Goal: Transaction & Acquisition: Subscribe to service/newsletter

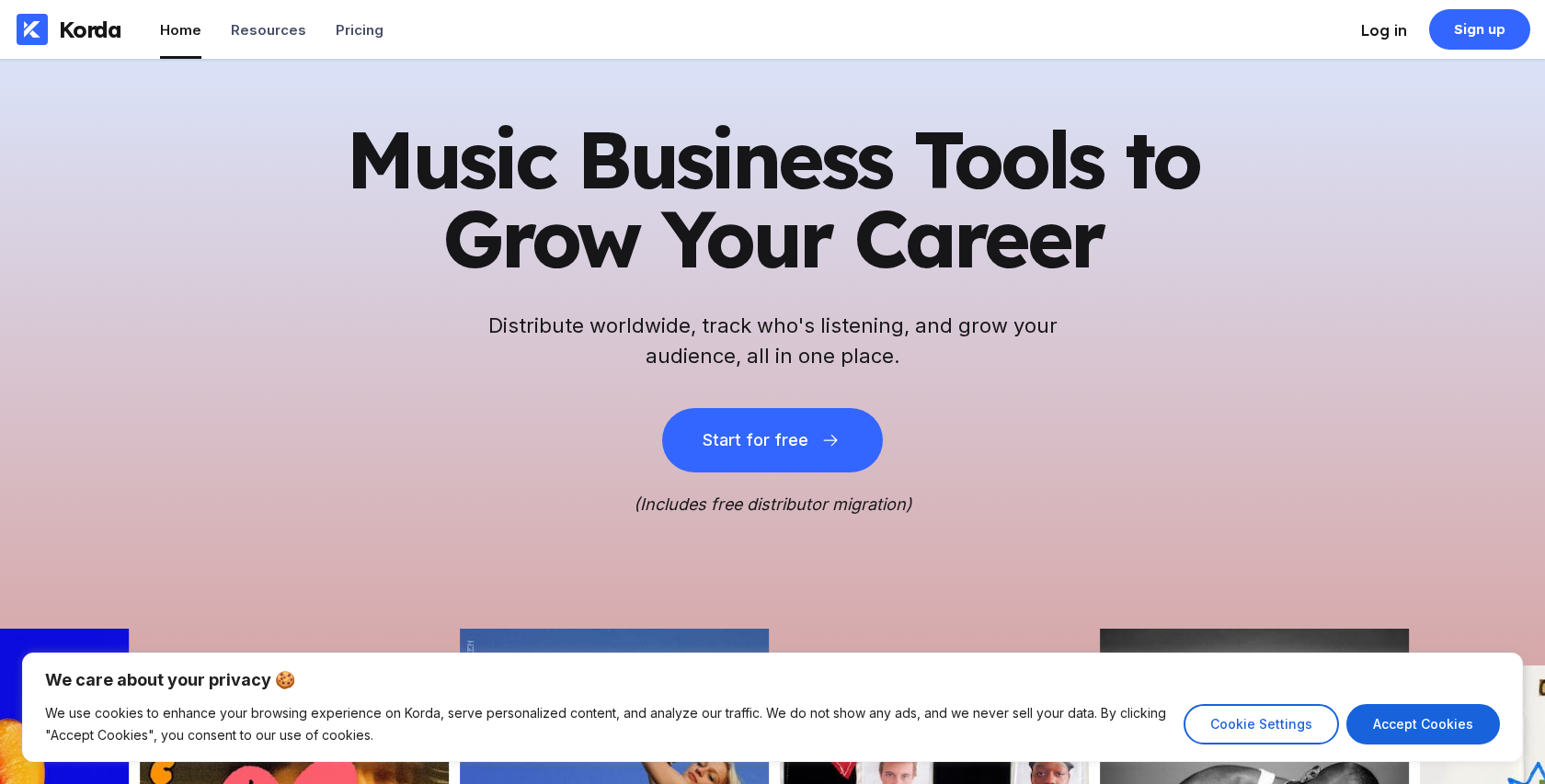
click at [1387, 31] on div "Log in" at bounding box center [1383, 30] width 46 height 19
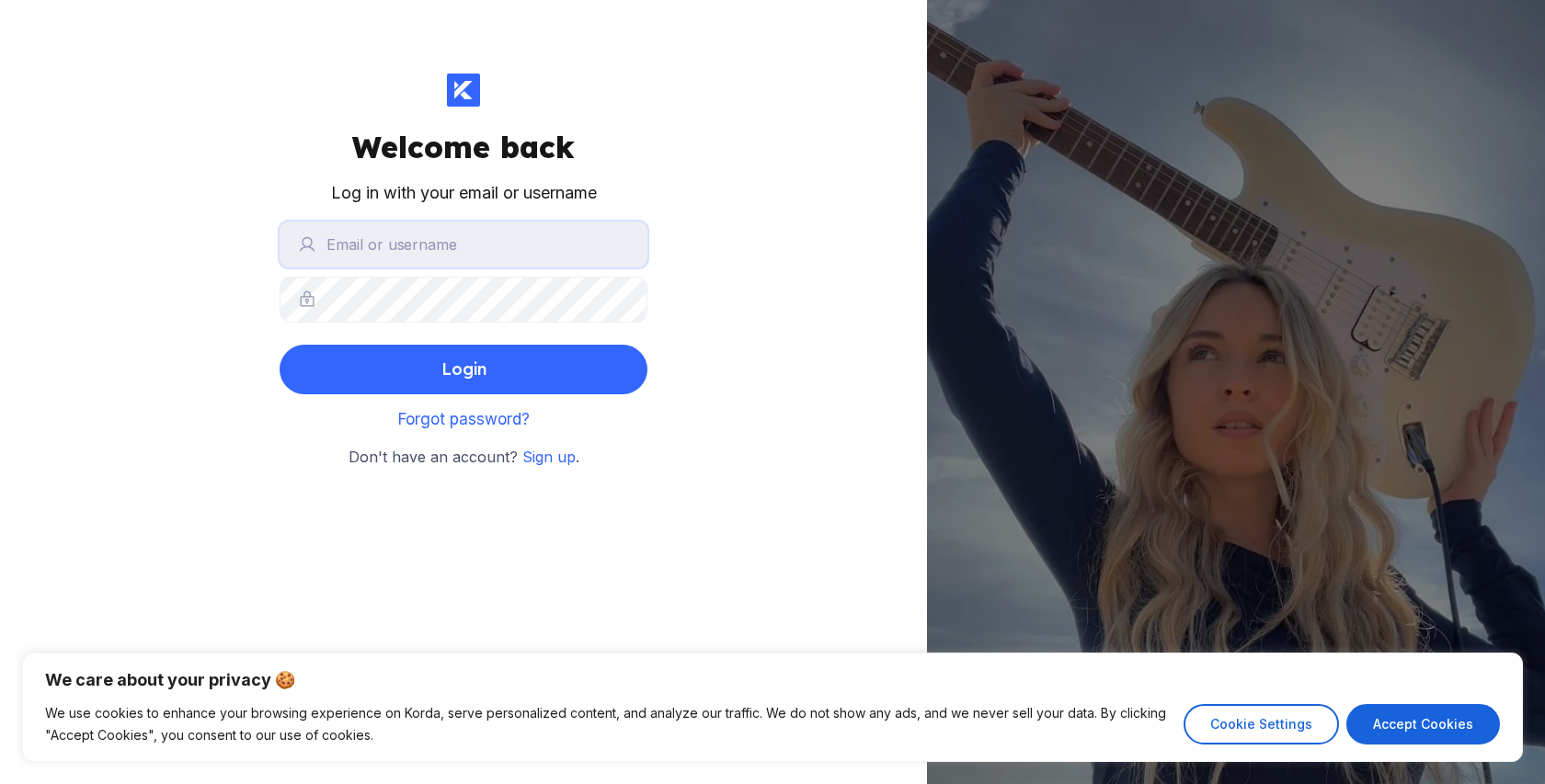
click at [395, 236] on input "text" at bounding box center [463, 245] width 368 height 46
click at [273, 427] on div "Welcome back Log in with your email or username Login Forgot password? Don't ha…" at bounding box center [463, 392] width 926 height 784
click at [1403, 712] on button "Accept Cookies" at bounding box center [1424, 724] width 154 height 40
checkbox input "true"
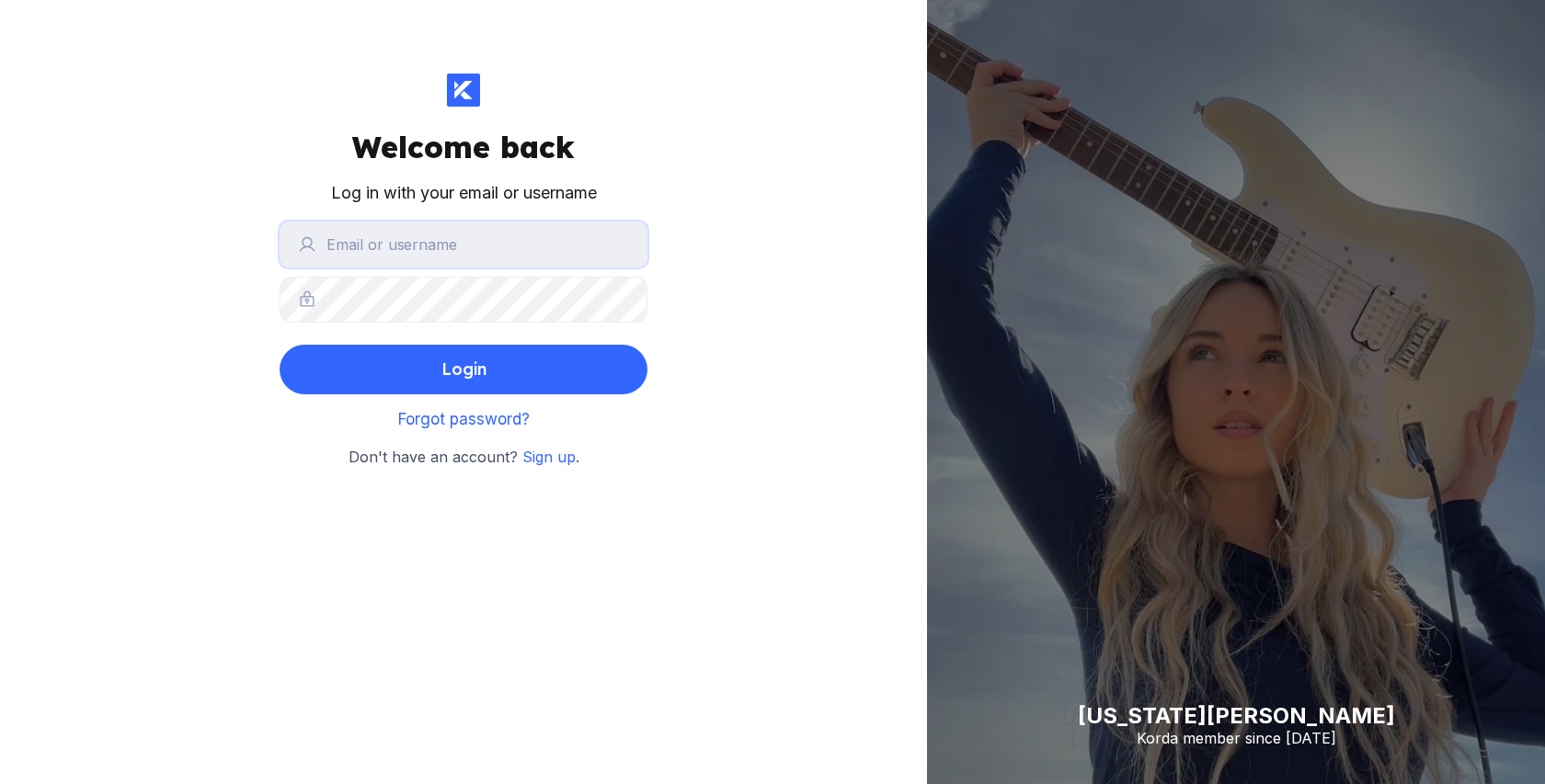
click at [345, 245] on input "text" at bounding box center [463, 245] width 368 height 46
type input "[PERSON_NAME][EMAIL_ADDRESS][DOMAIN_NAME]"
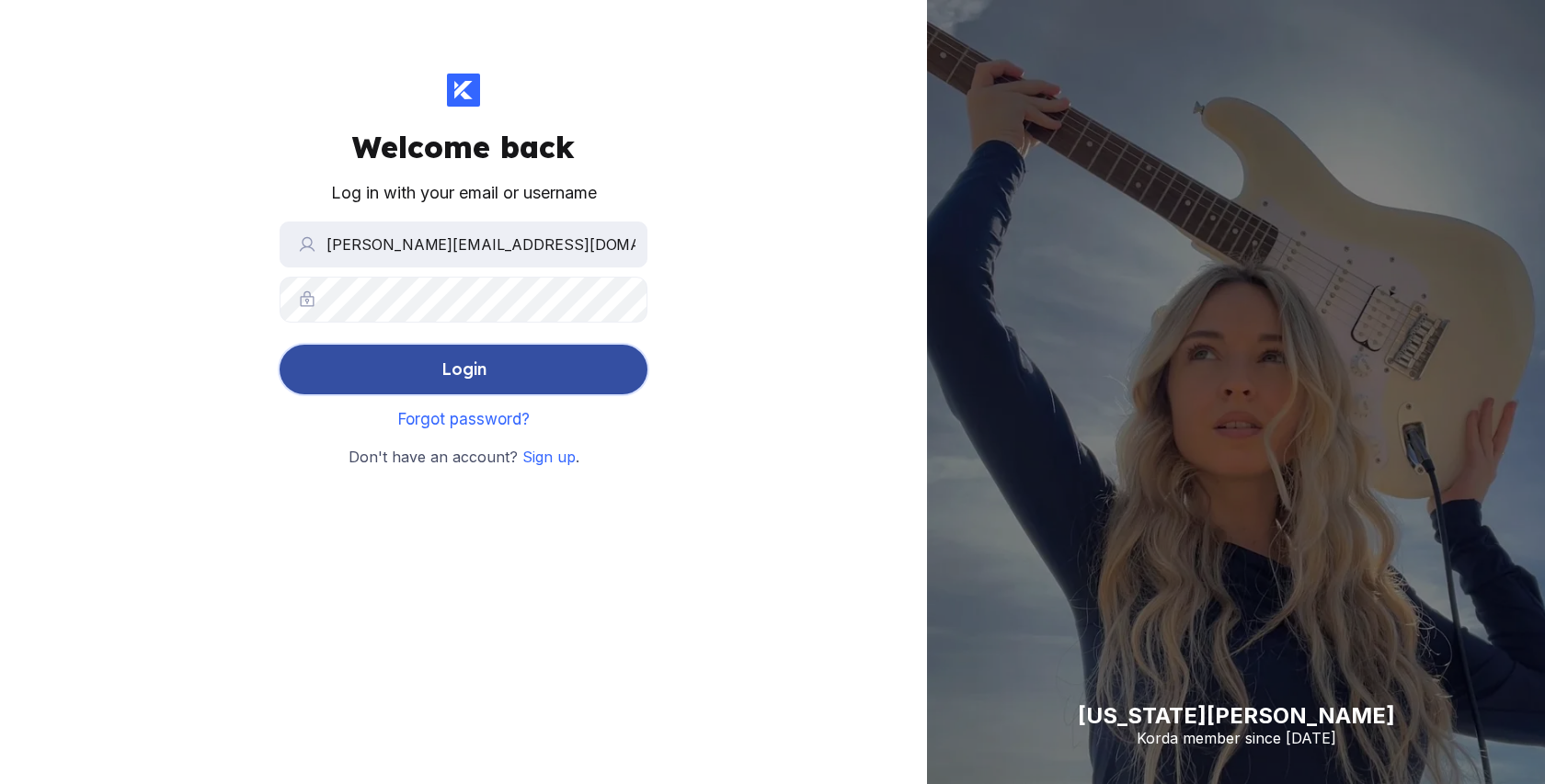
click at [463, 365] on div "Login" at bounding box center [464, 369] width 45 height 36
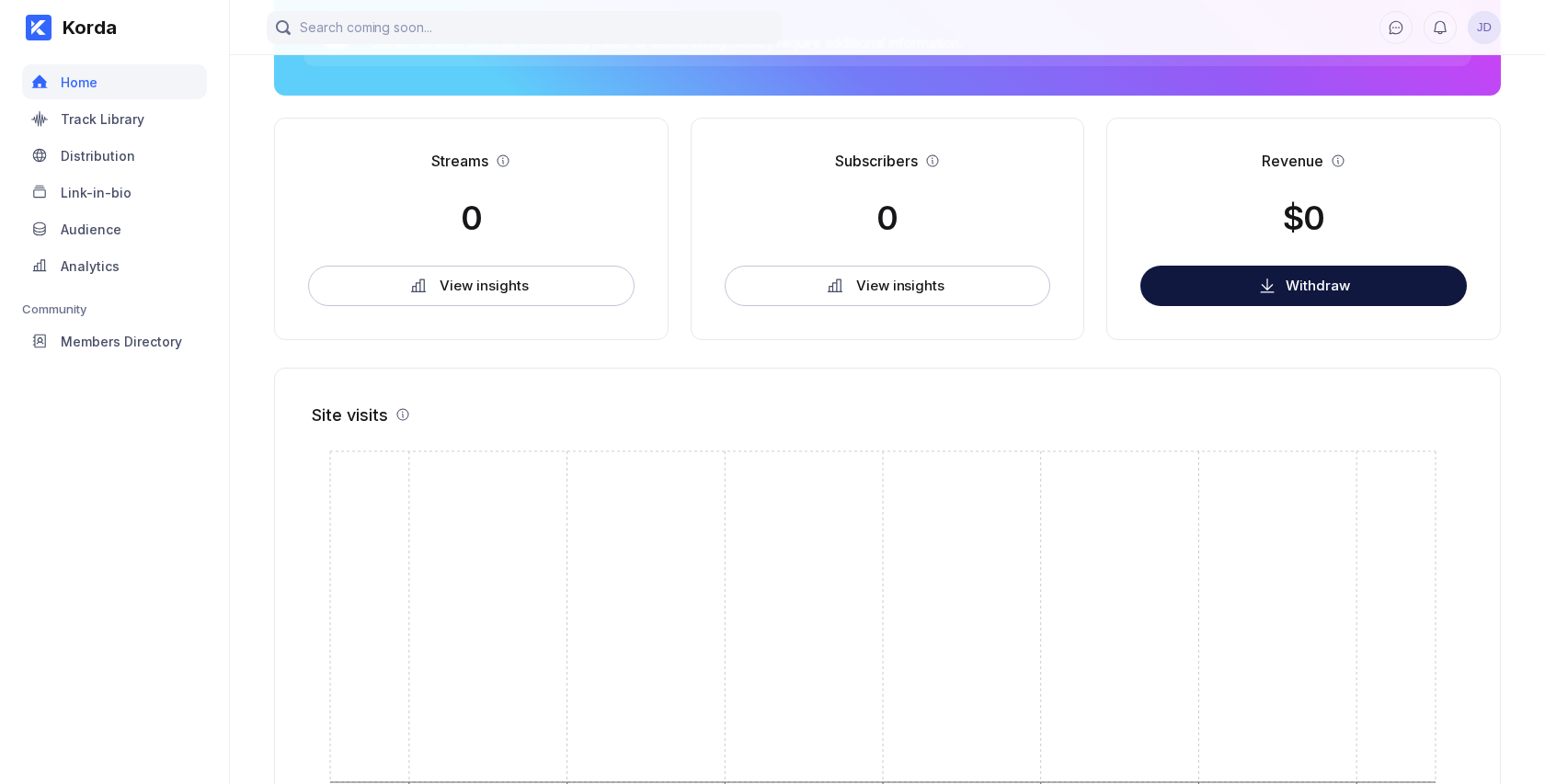
scroll to position [294, 0]
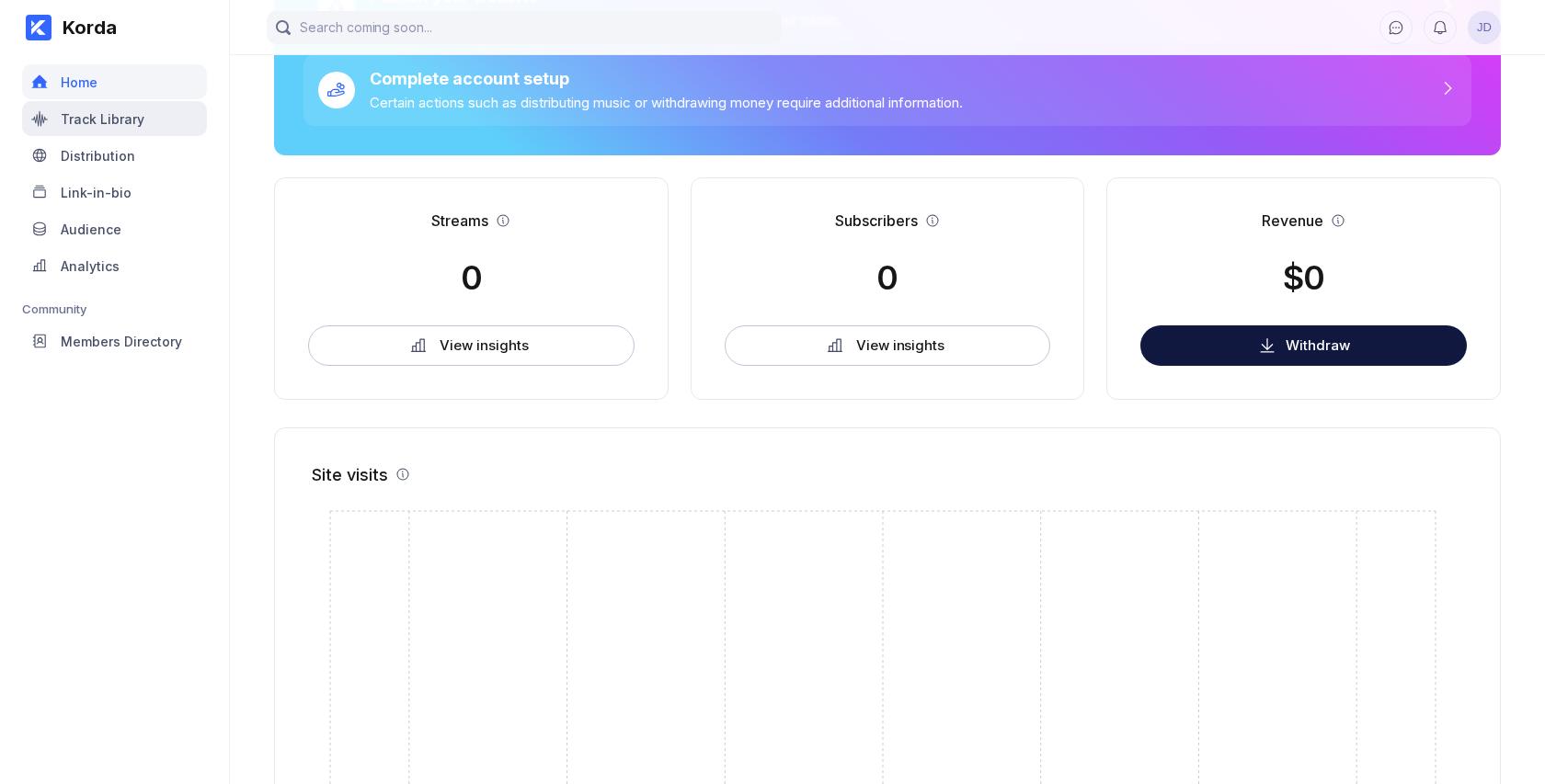
click at [104, 126] on div "Track Library" at bounding box center [103, 119] width 84 height 16
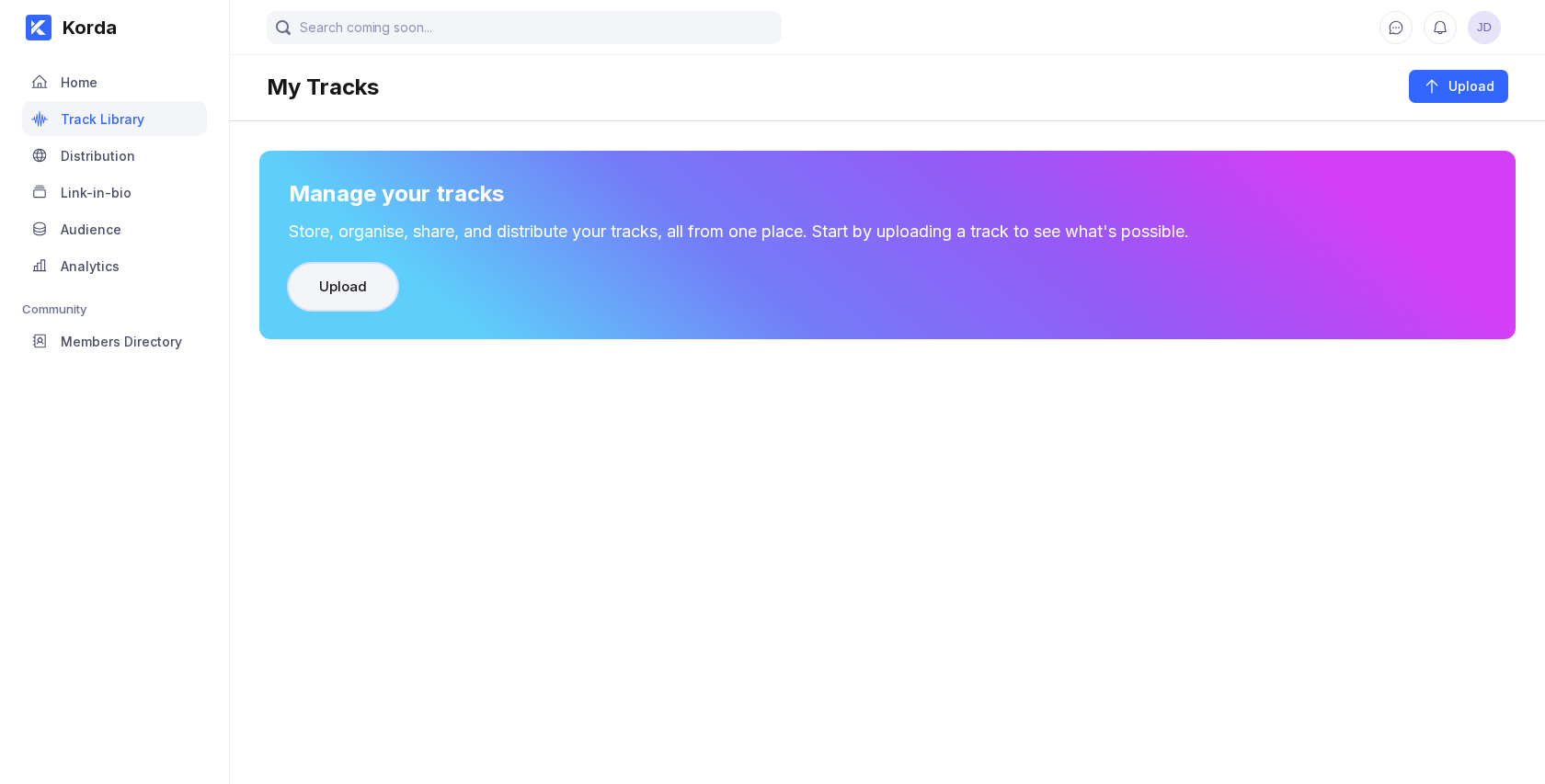
click at [352, 292] on div "Upload" at bounding box center [342, 286] width 47 height 19
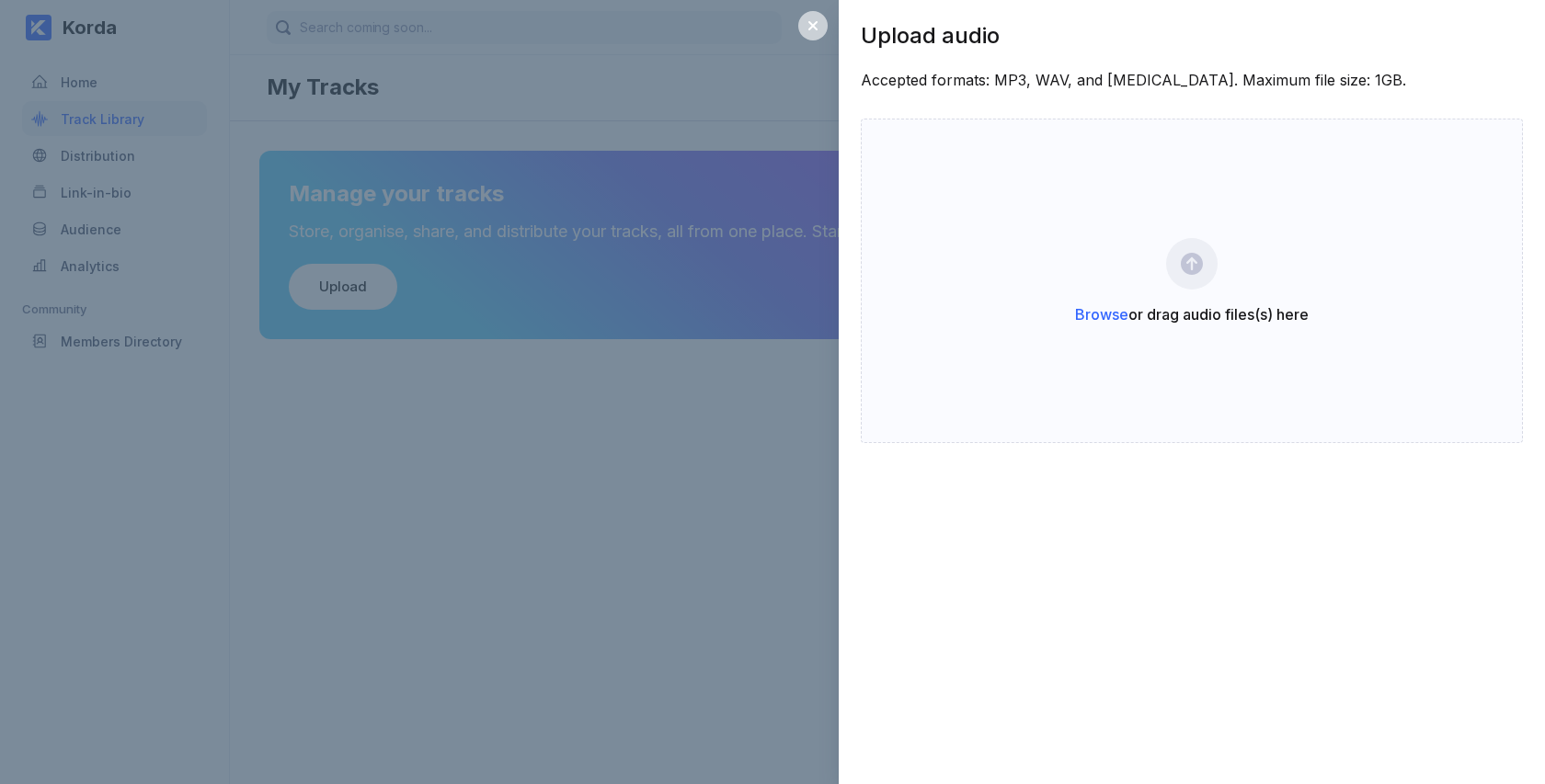
click at [811, 26] on icon at bounding box center [812, 26] width 15 height 15
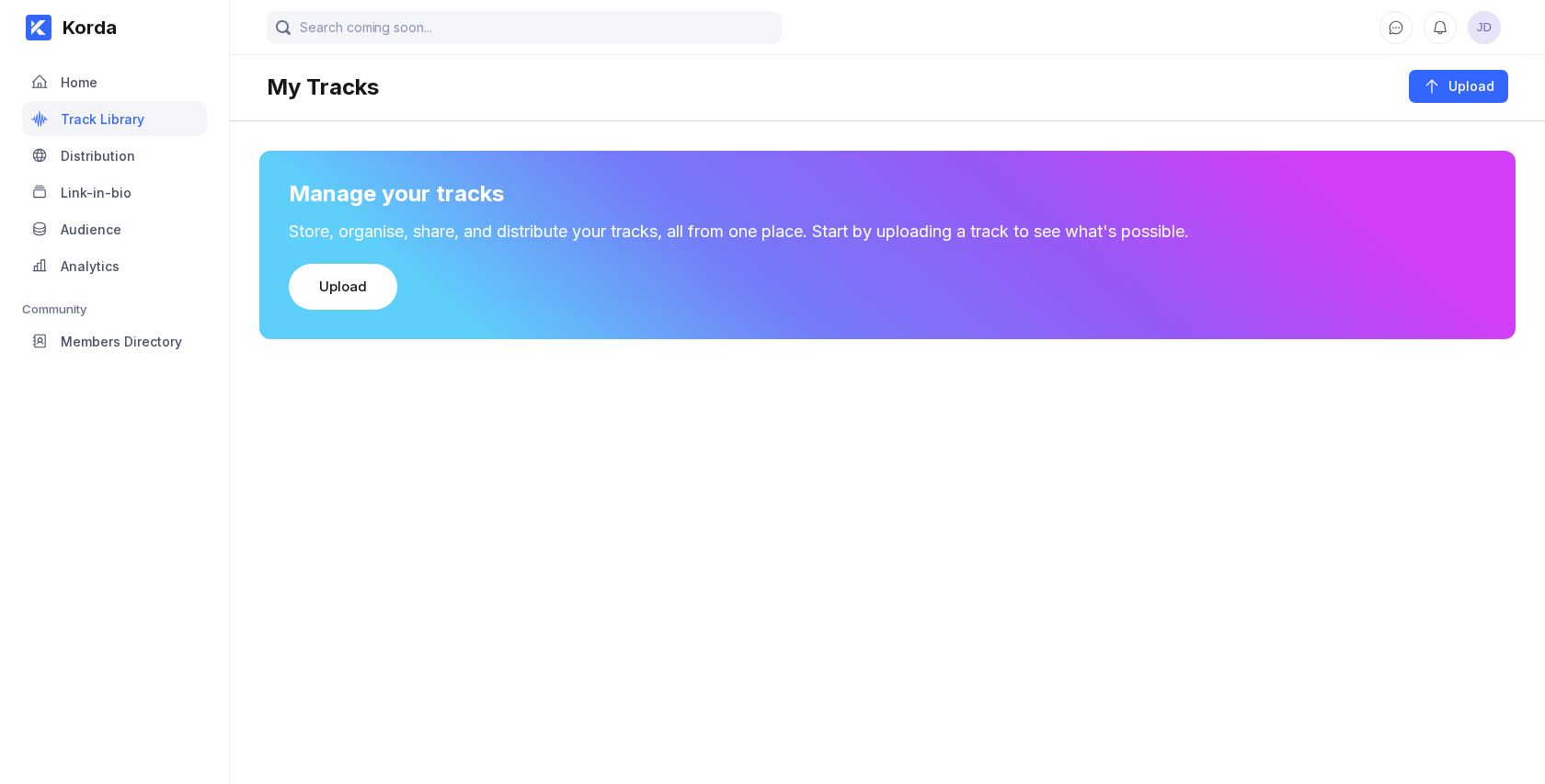
click at [338, 232] on div "Store, organise, share, and distribute your tracks, all from one place. Start b…" at bounding box center [888, 232] width 1198 height 21
click at [347, 291] on div "Upload" at bounding box center [342, 286] width 47 height 19
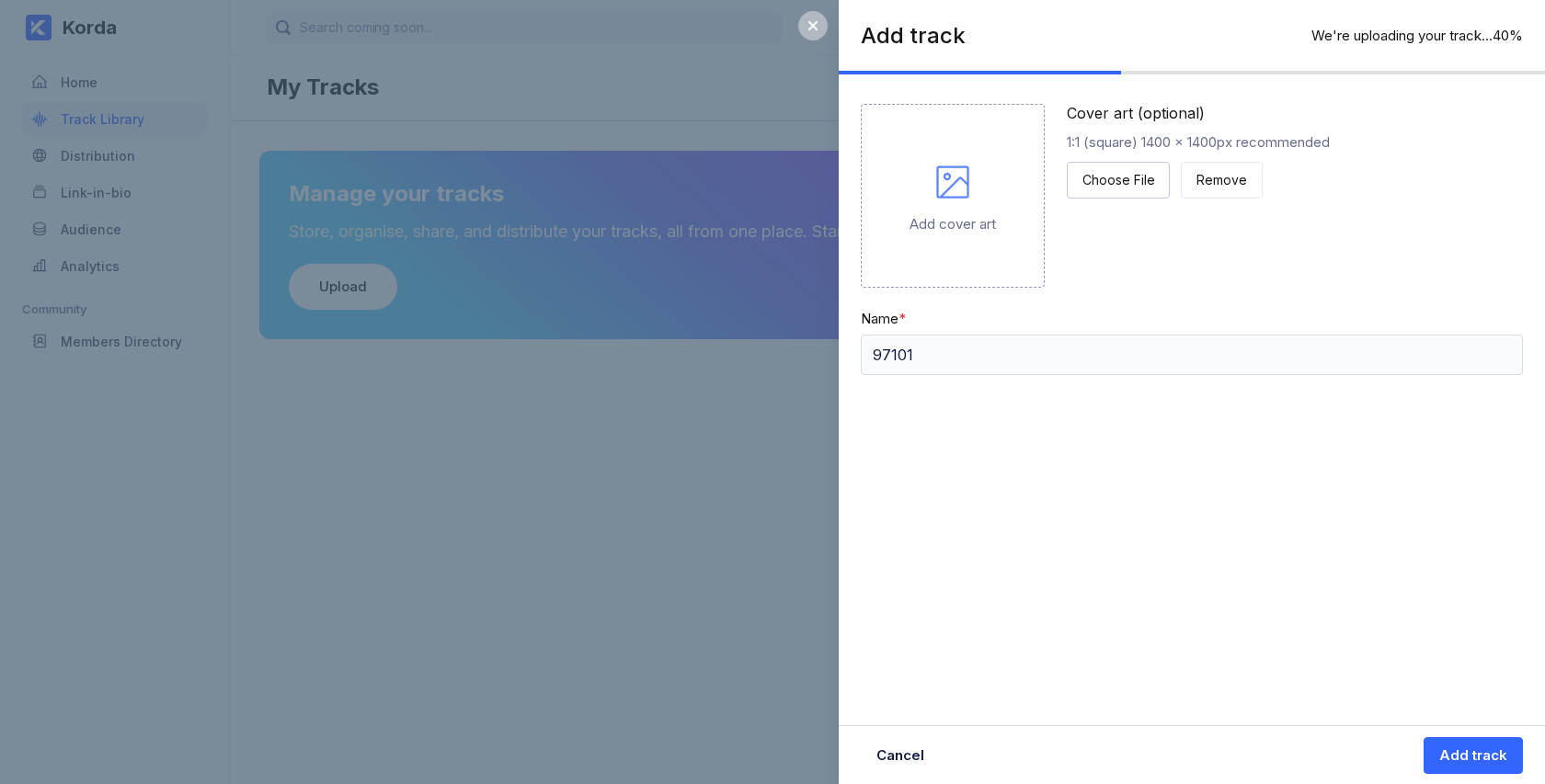
click at [978, 182] on div "Add cover art" at bounding box center [952, 195] width 184 height 183
click at [957, 178] on icon at bounding box center [952, 181] width 33 height 33
click at [1111, 185] on div "Choose File" at bounding box center [1118, 179] width 72 height 19
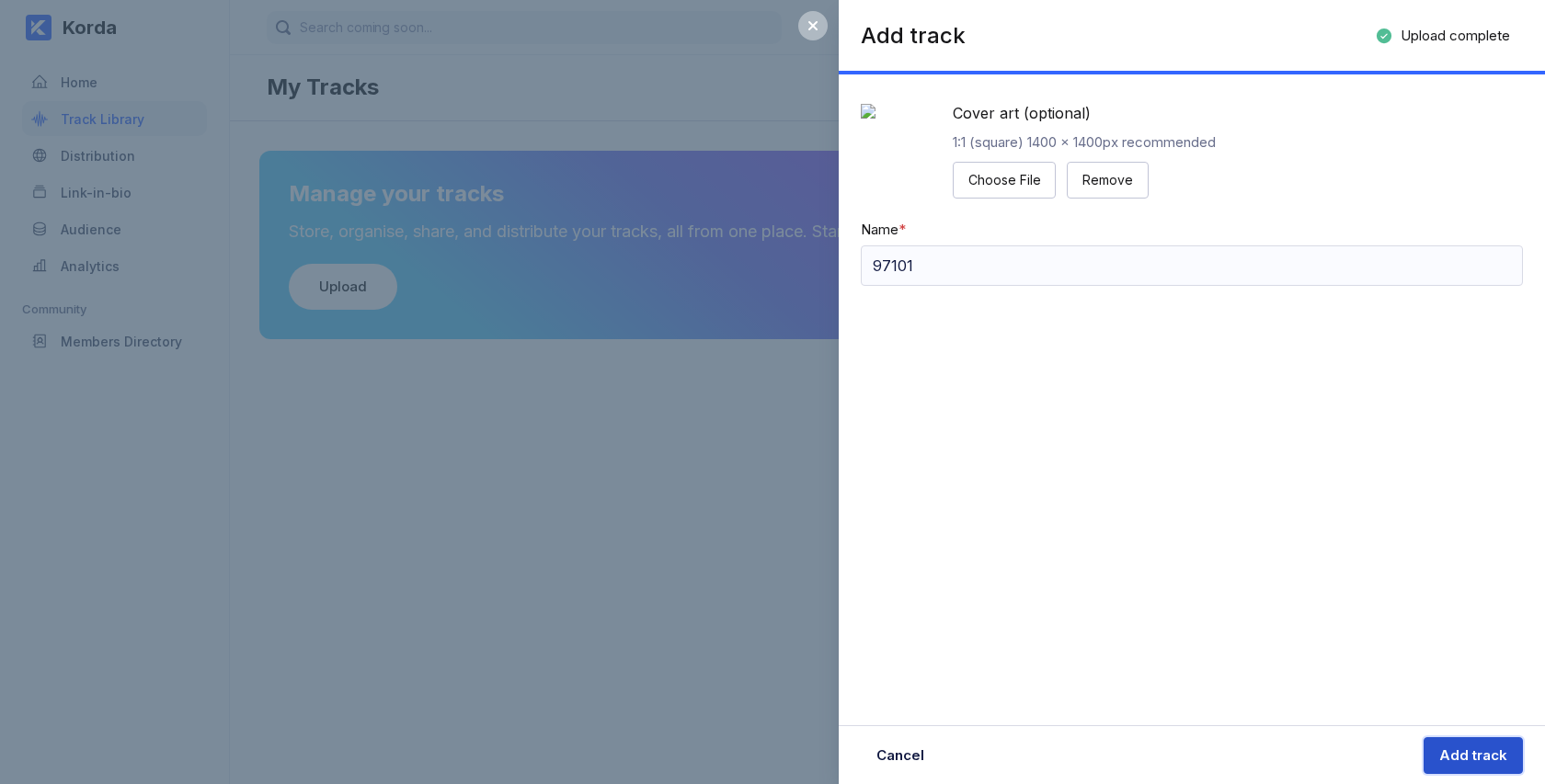
click at [1477, 759] on div "Add track" at bounding box center [1473, 755] width 68 height 19
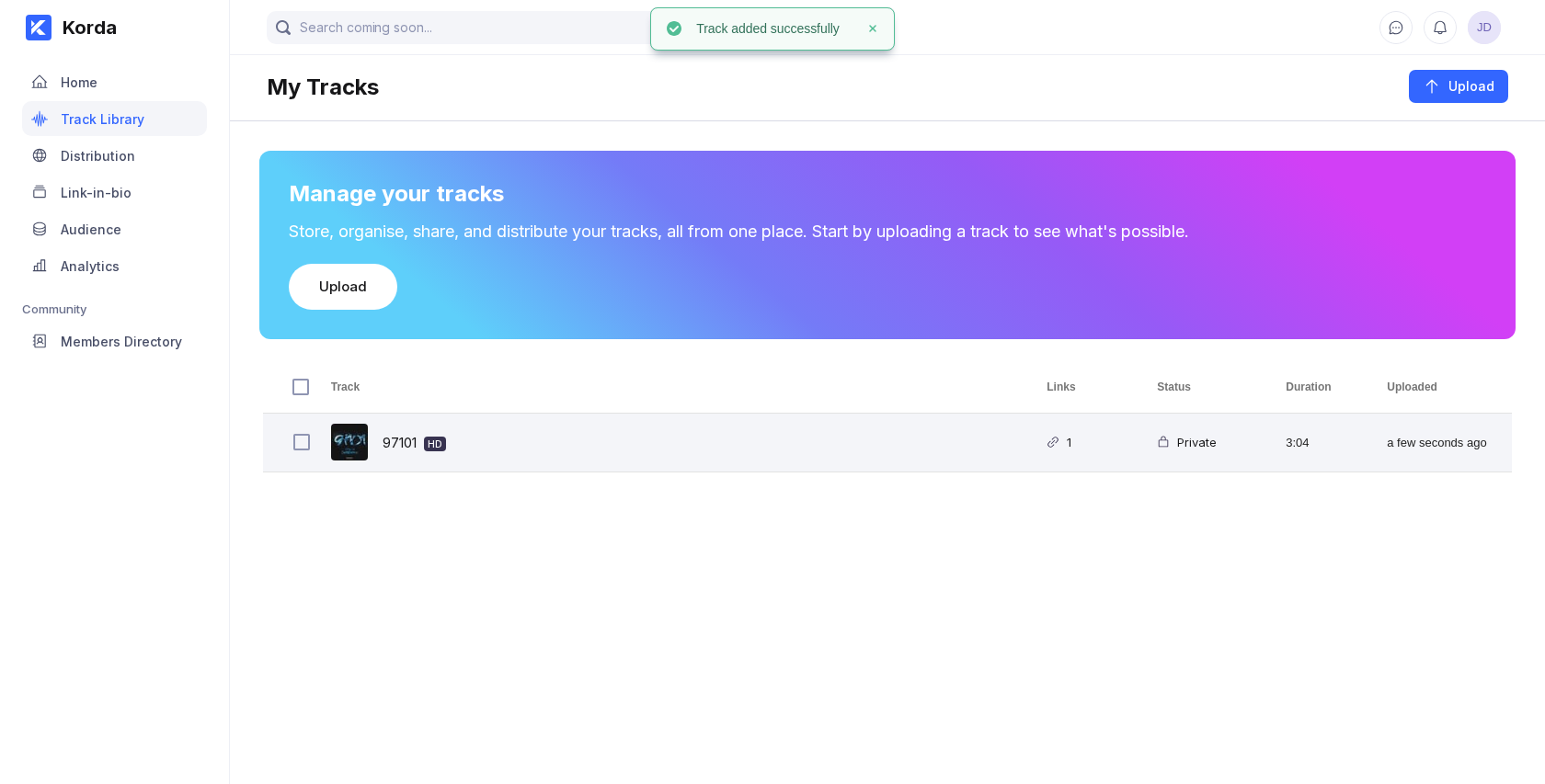
click at [702, 428] on div "97101 HD" at bounding box center [667, 442] width 716 height 58
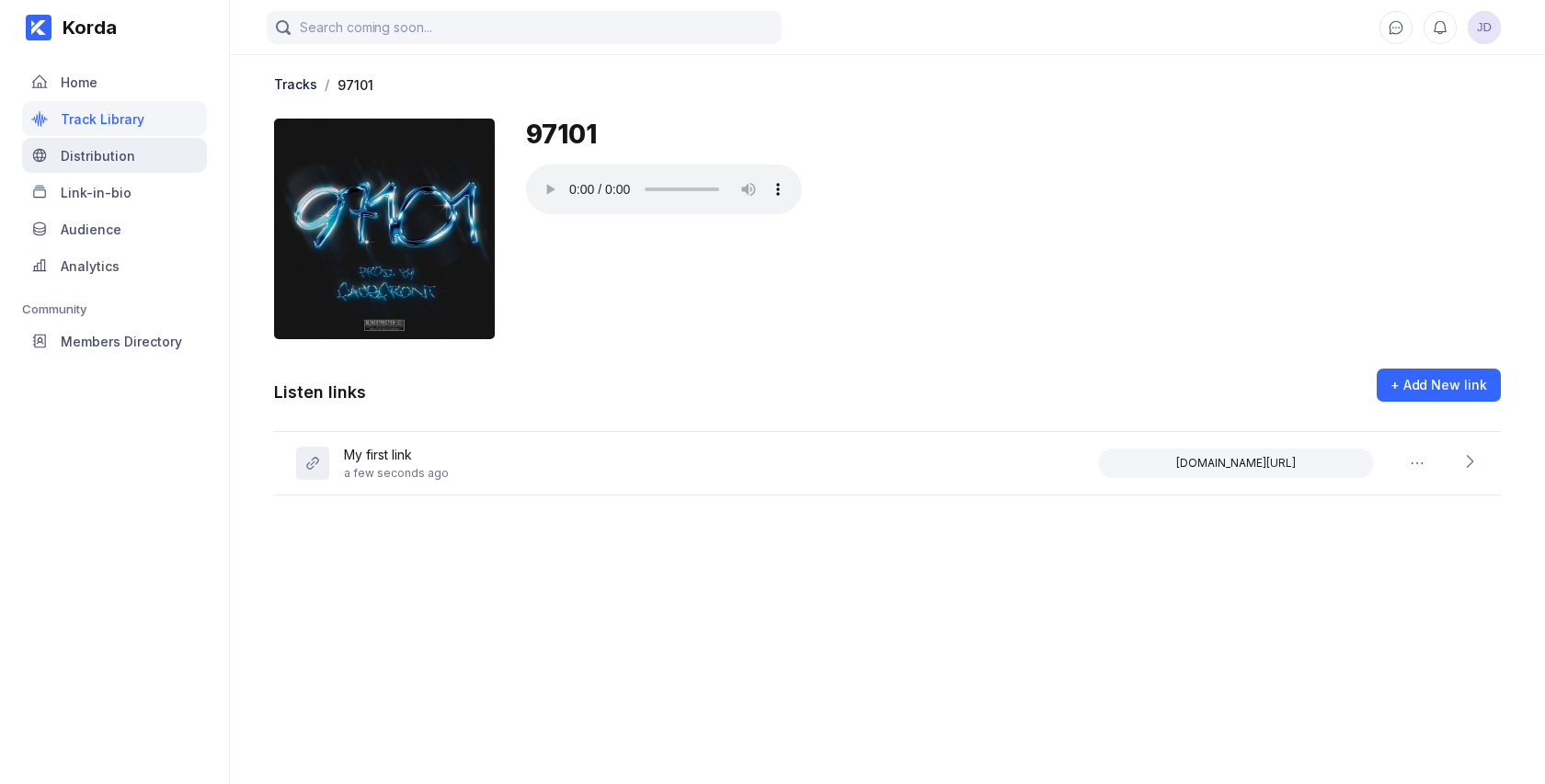
click at [94, 152] on div "Distribution" at bounding box center [98, 156] width 74 height 16
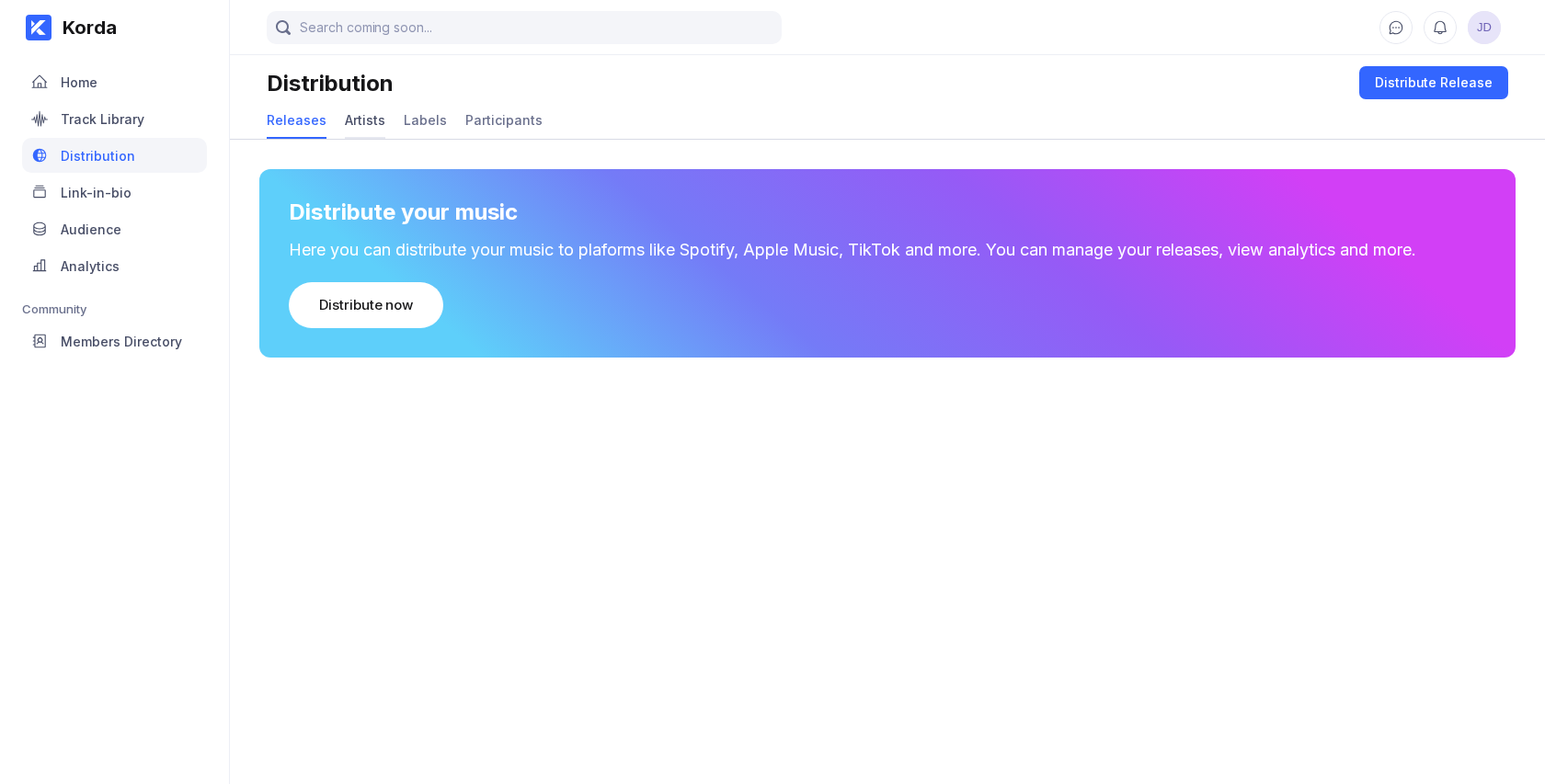
click at [351, 121] on div "Artists" at bounding box center [365, 120] width 40 height 16
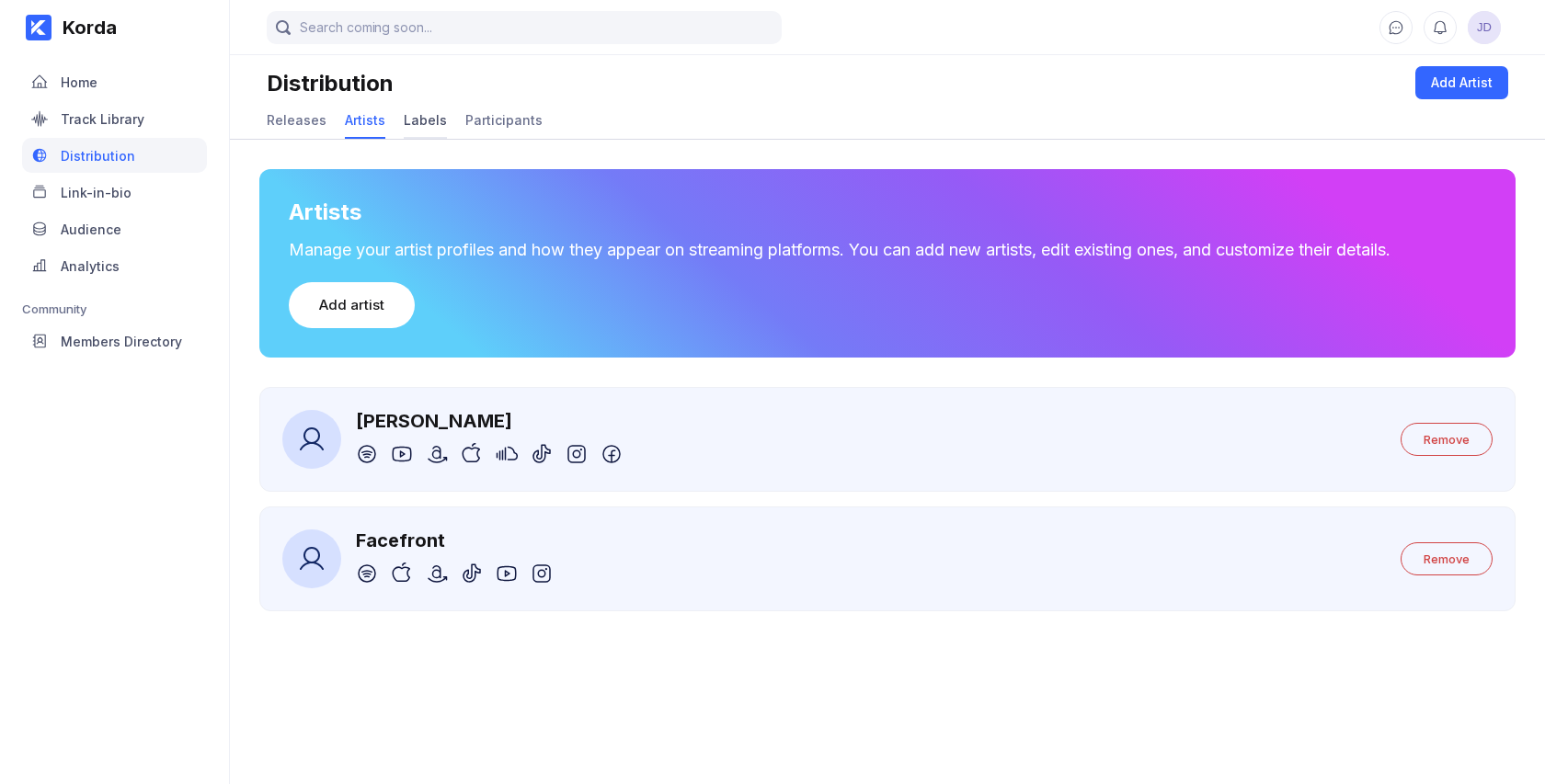
click at [412, 124] on div "Labels" at bounding box center [425, 120] width 43 height 16
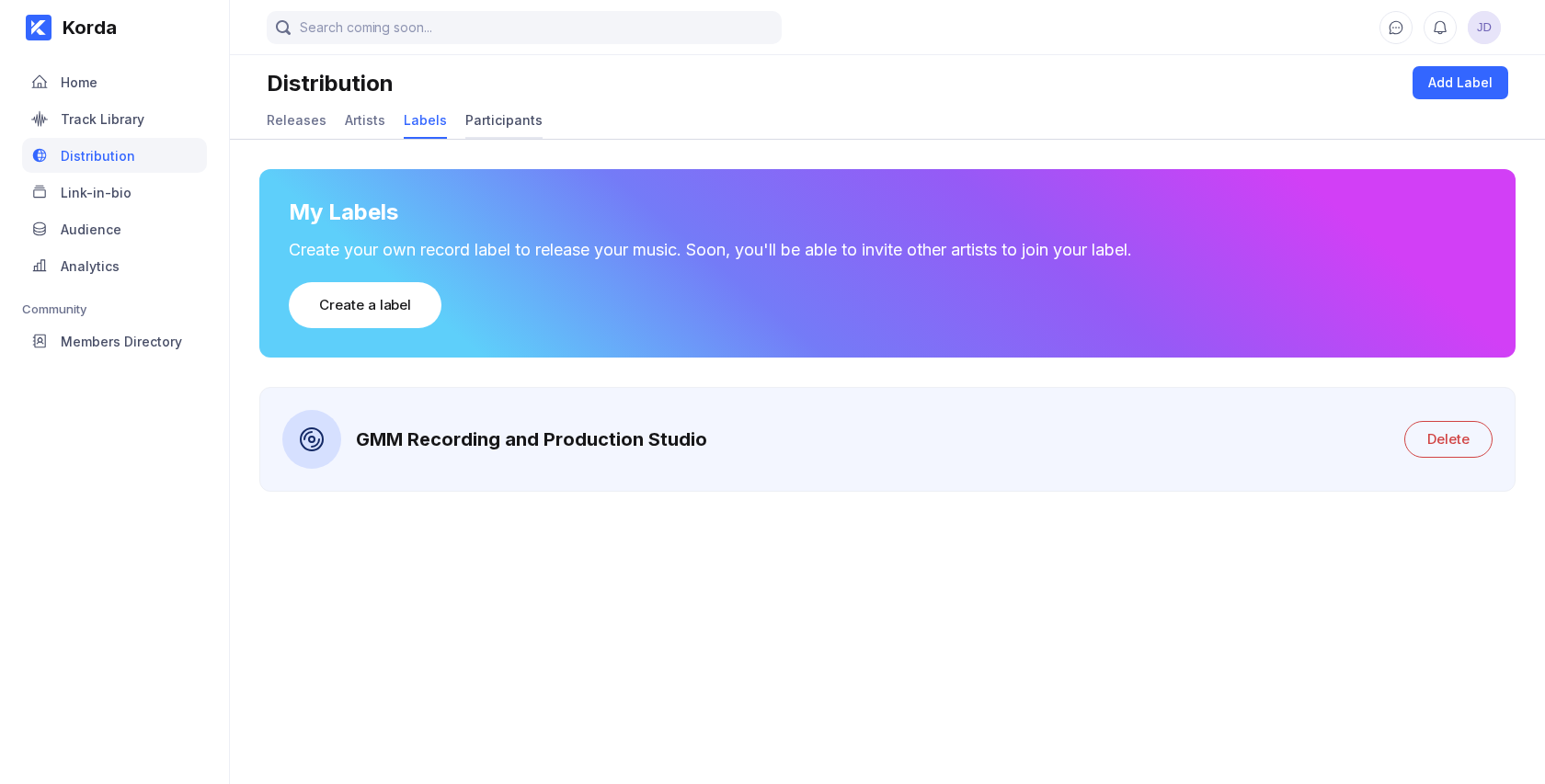
click at [488, 128] on div "Participants" at bounding box center [504, 120] width 77 height 36
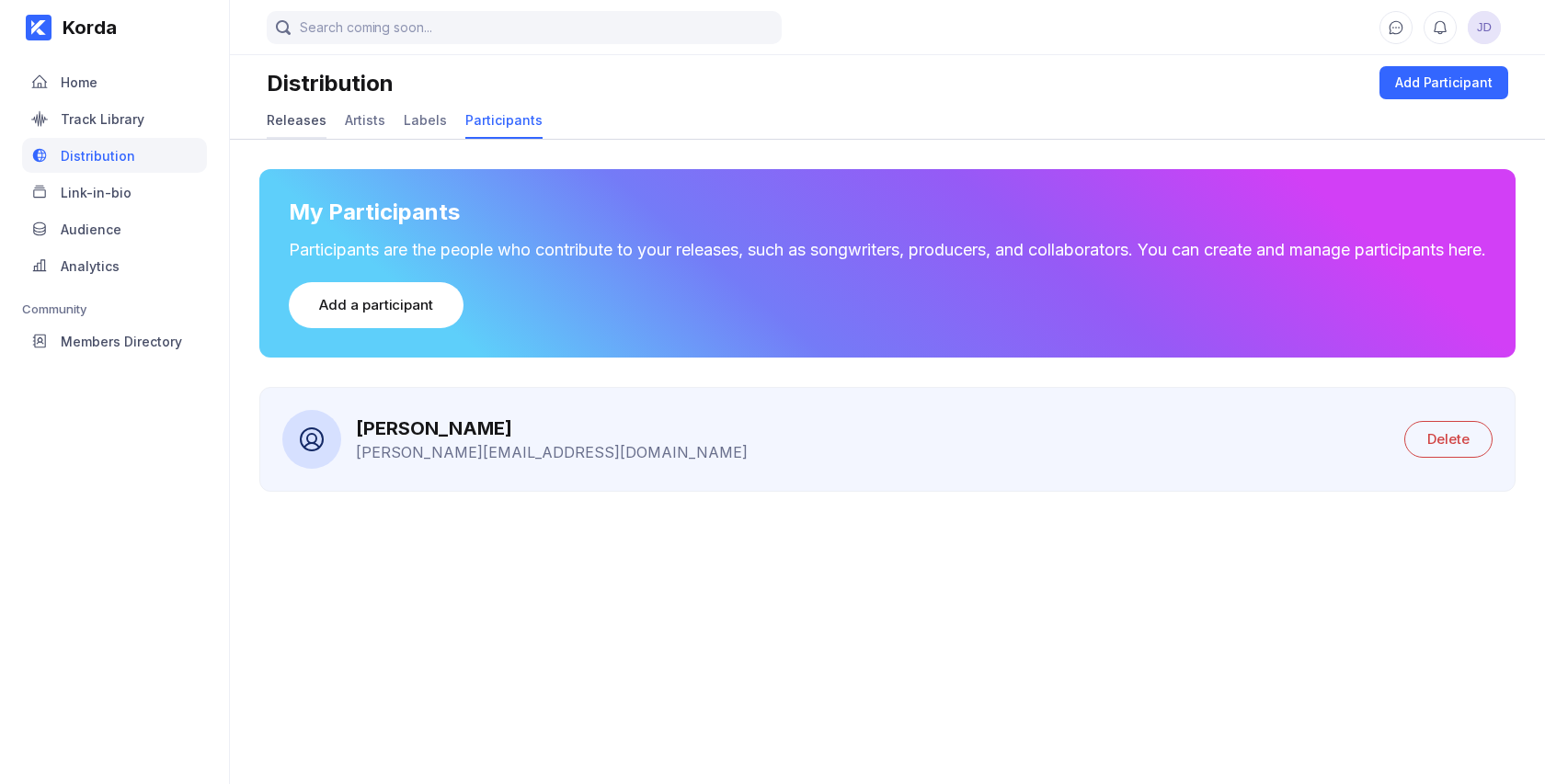
click at [298, 114] on div "Releases" at bounding box center [296, 120] width 60 height 16
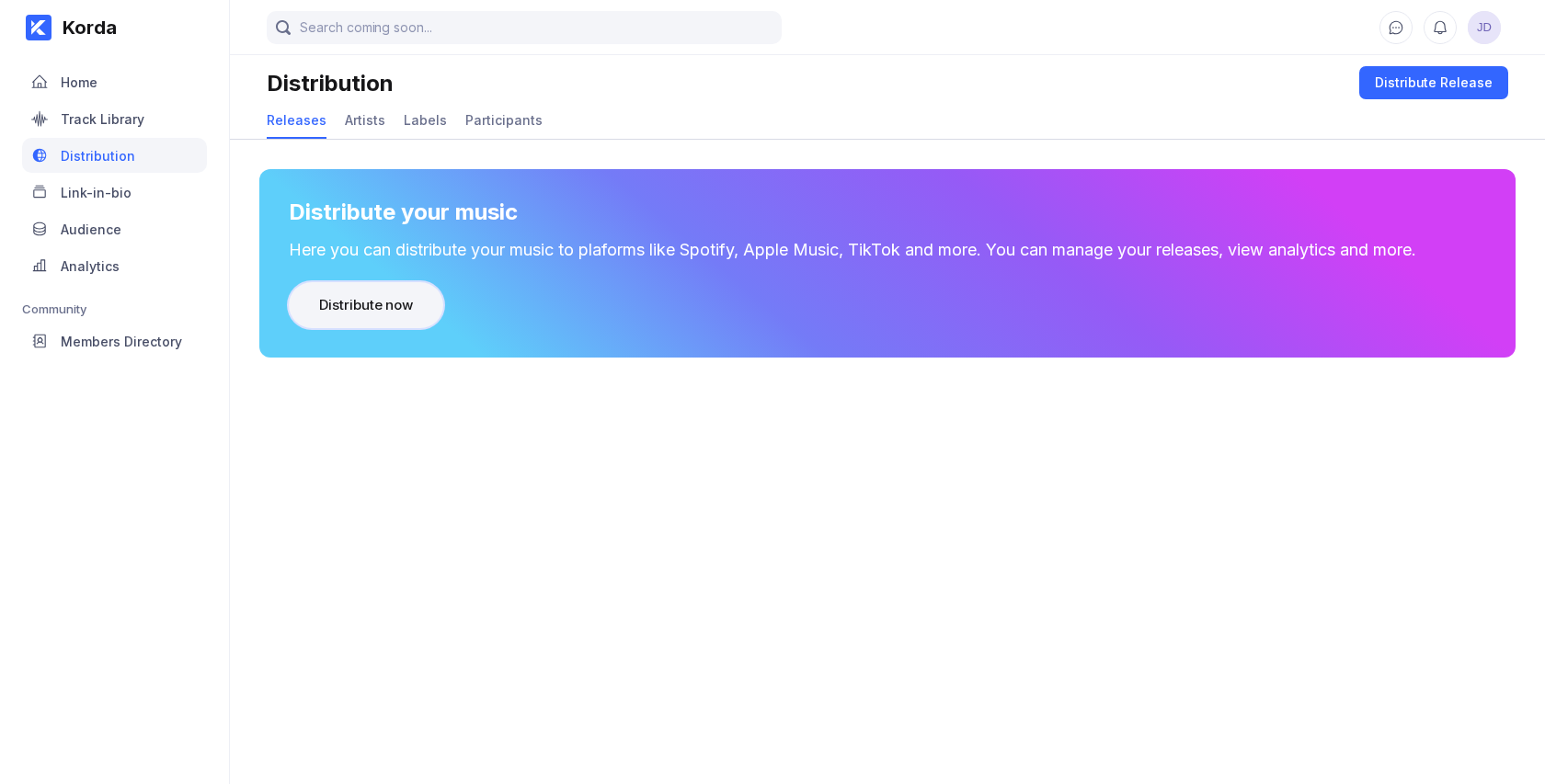
click at [392, 305] on div "Distribute now" at bounding box center [365, 305] width 94 height 19
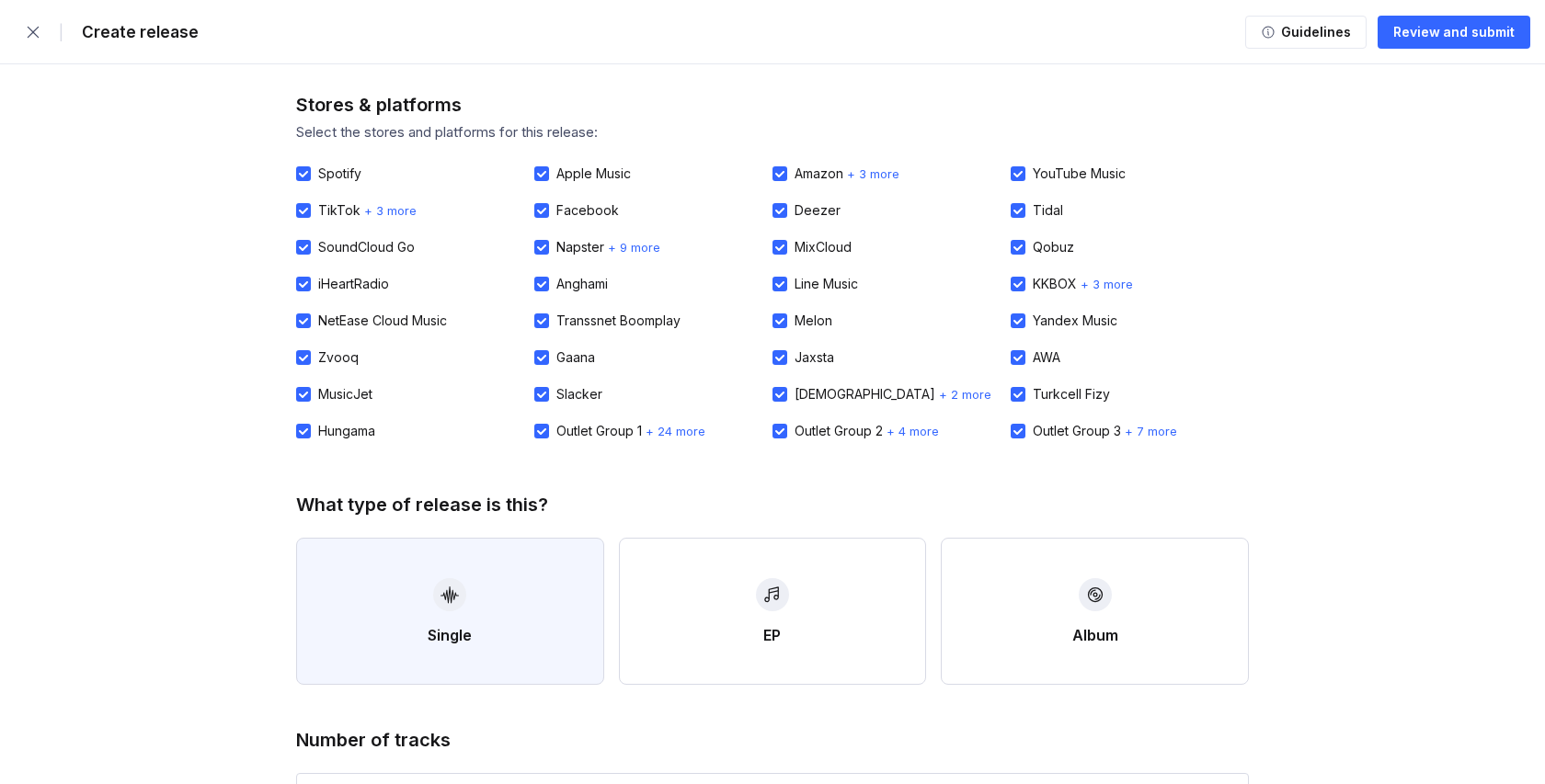
click at [431, 590] on button "Single" at bounding box center [450, 610] width 308 height 147
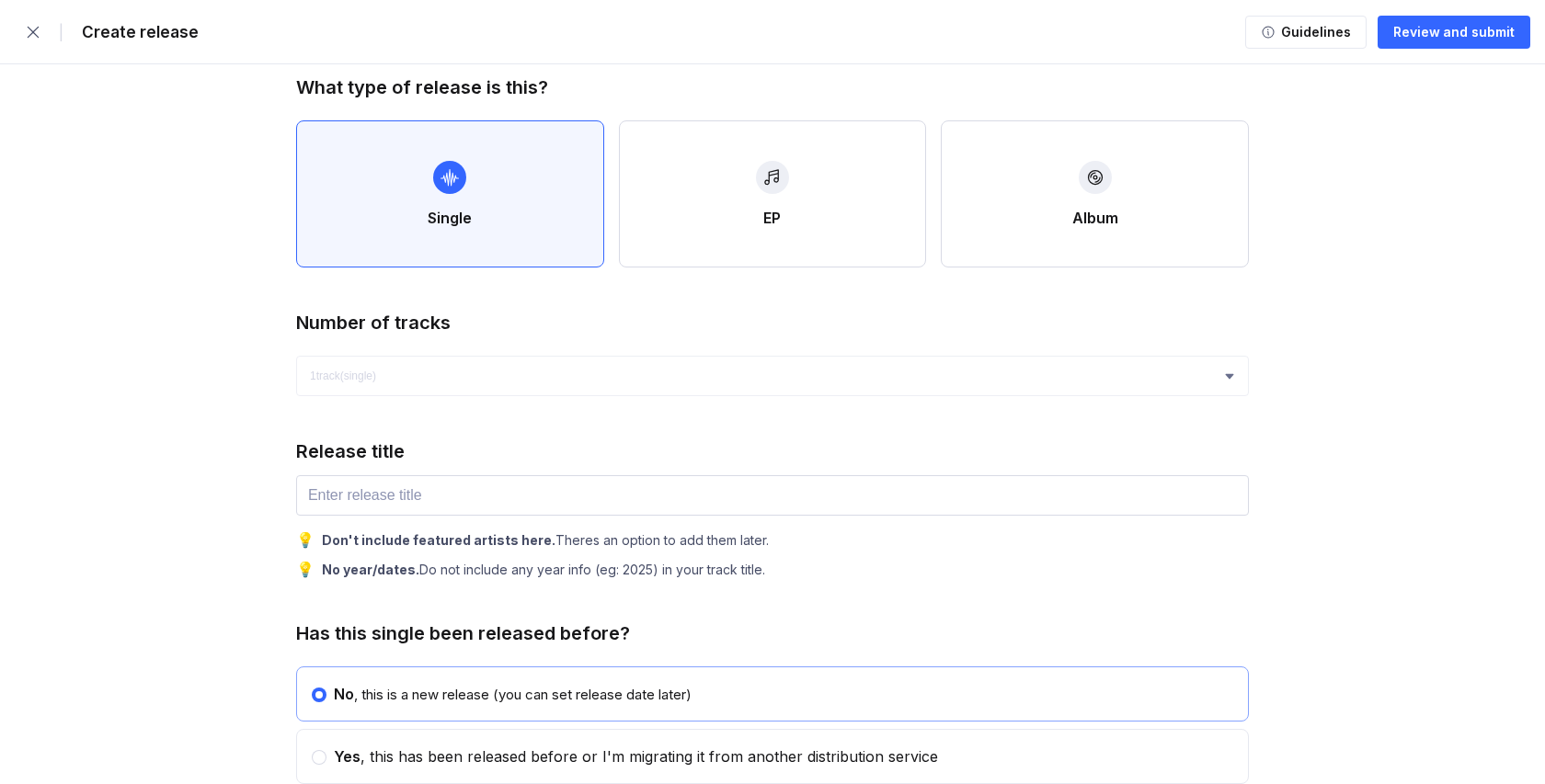
scroll to position [616, 0]
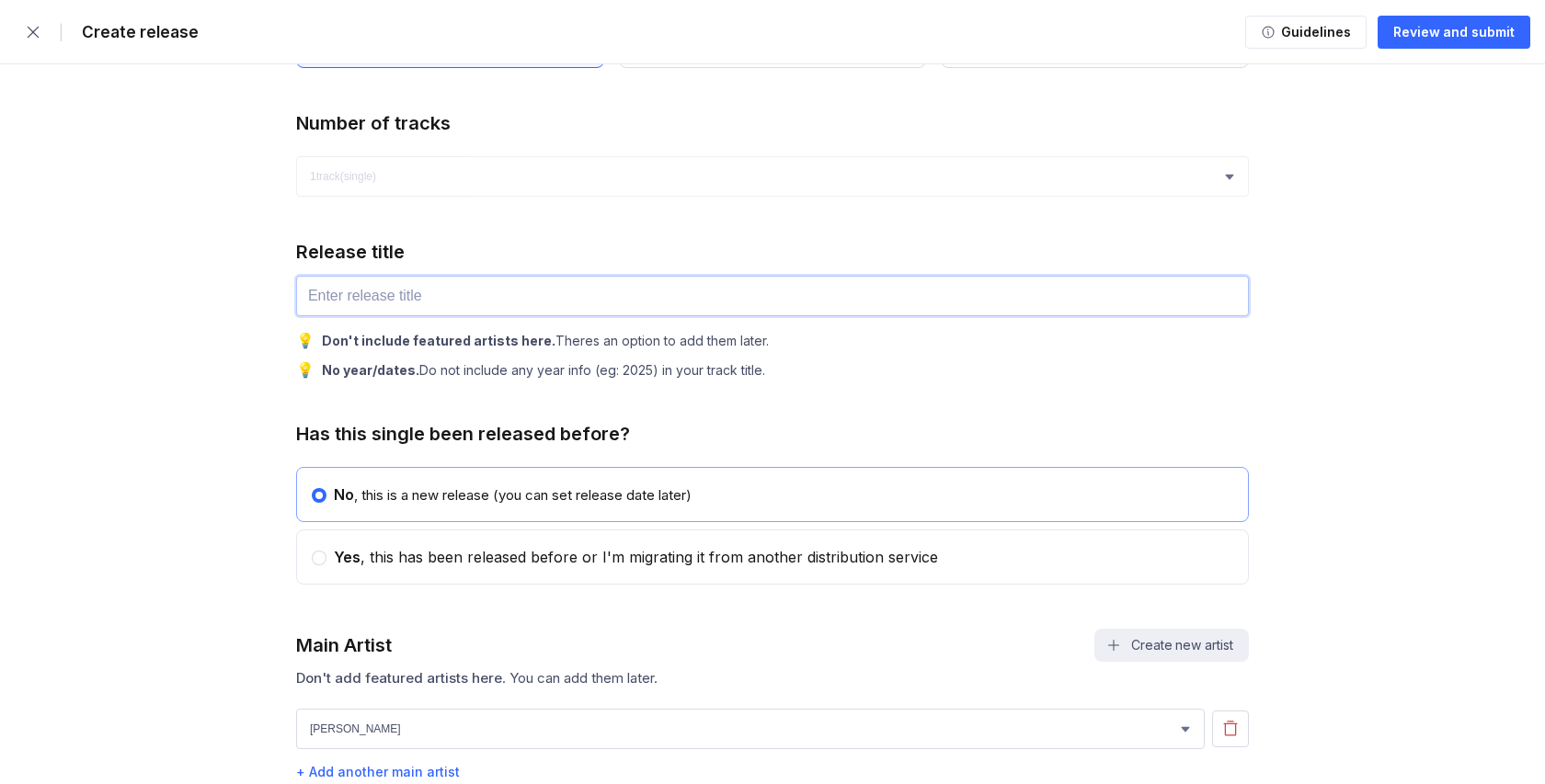
click at [341, 299] on input "text" at bounding box center [772, 296] width 953 height 40
type input "í"
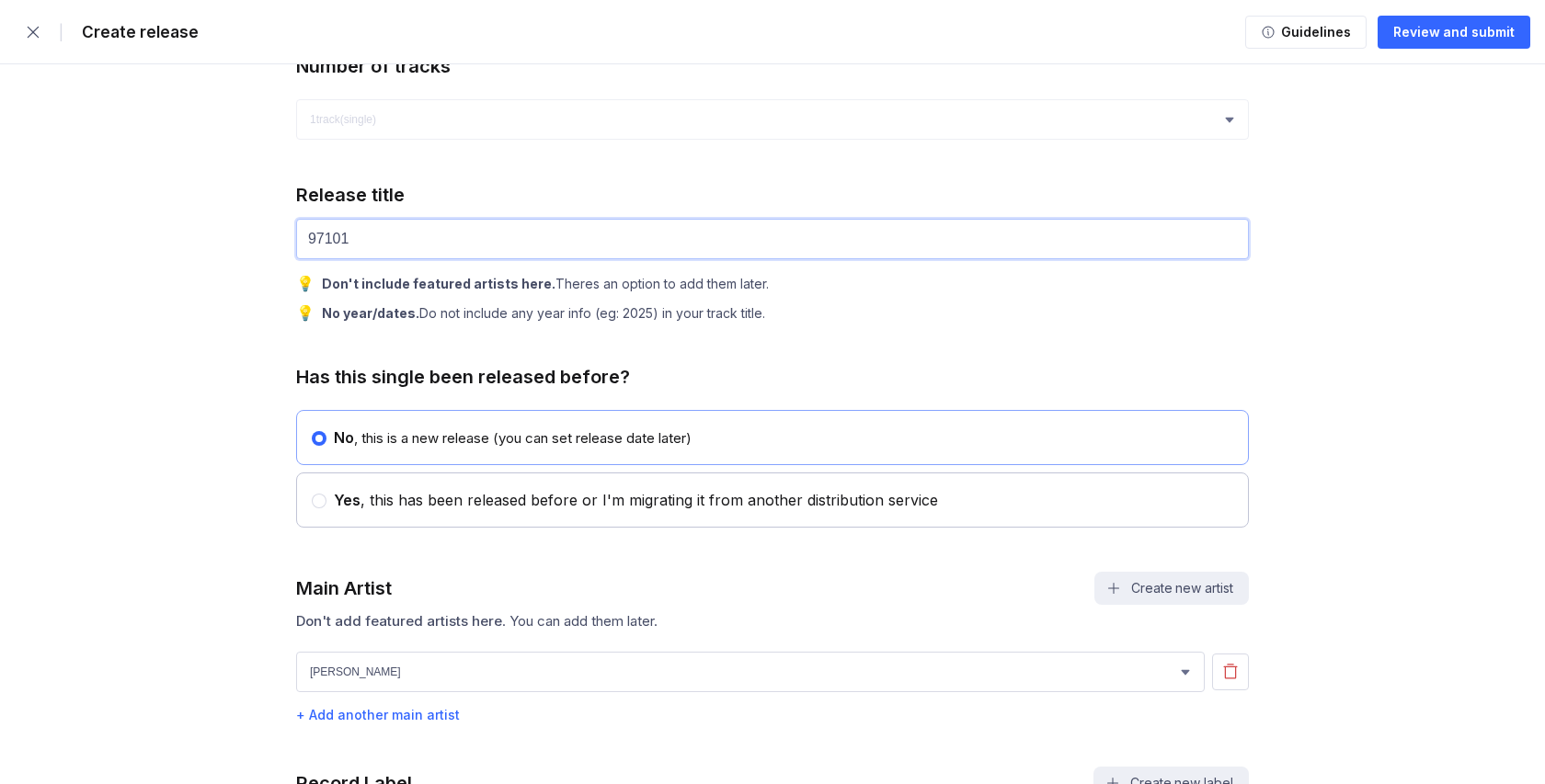
type input "97101"
click at [312, 505] on div at bounding box center [319, 501] width 15 height 15
click at [312, 493] on input "radio" at bounding box center [312, 492] width 1 height 1
radio input "false"
radio input "true"
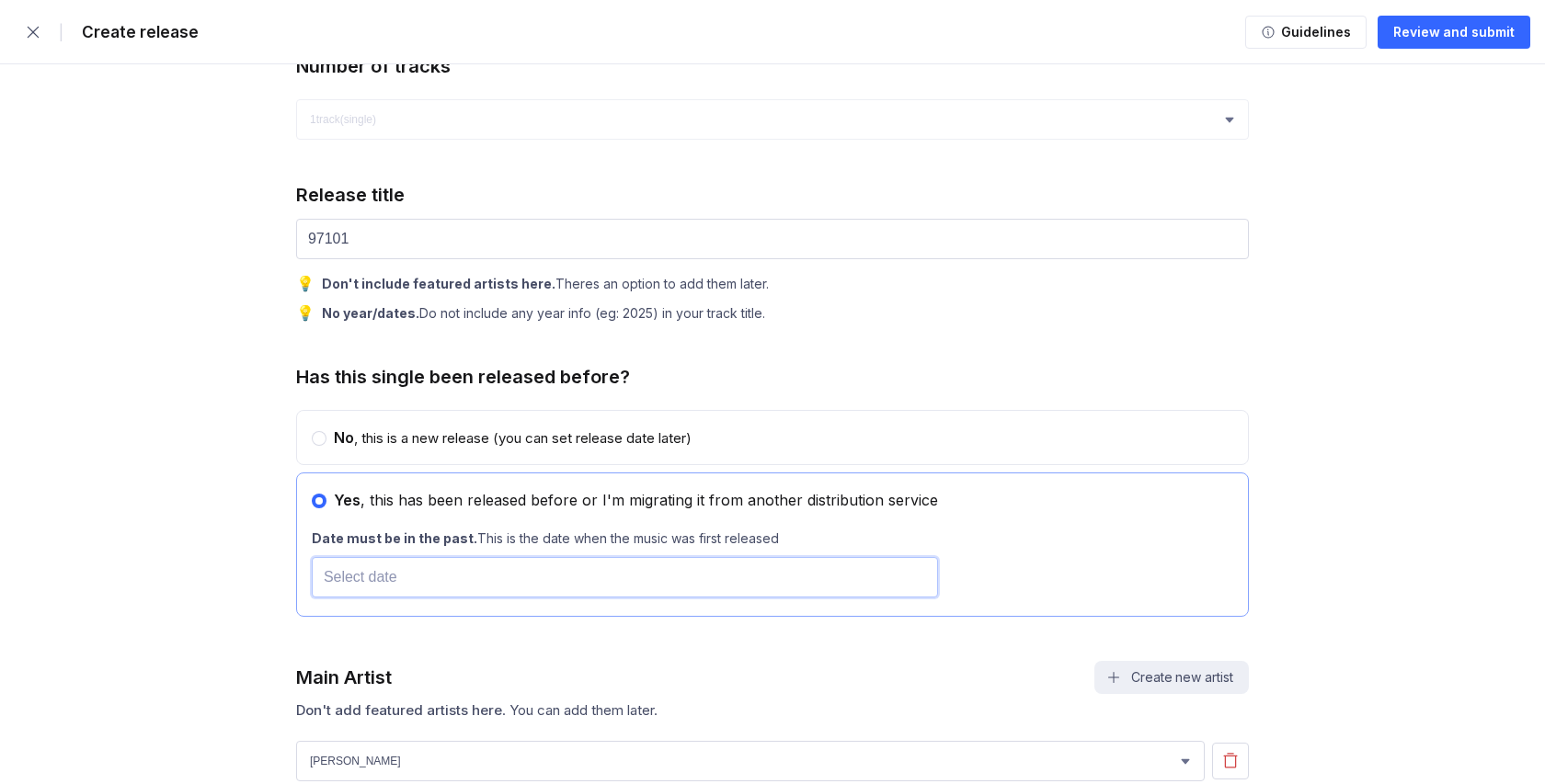
click at [357, 587] on input "text" at bounding box center [625, 577] width 626 height 40
click at [571, 633] on span "Previous Month" at bounding box center [571, 637] width 0 height 21
click at [659, 508] on div "29" at bounding box center [659, 507] width 16 height 16
type input "[DATE]"
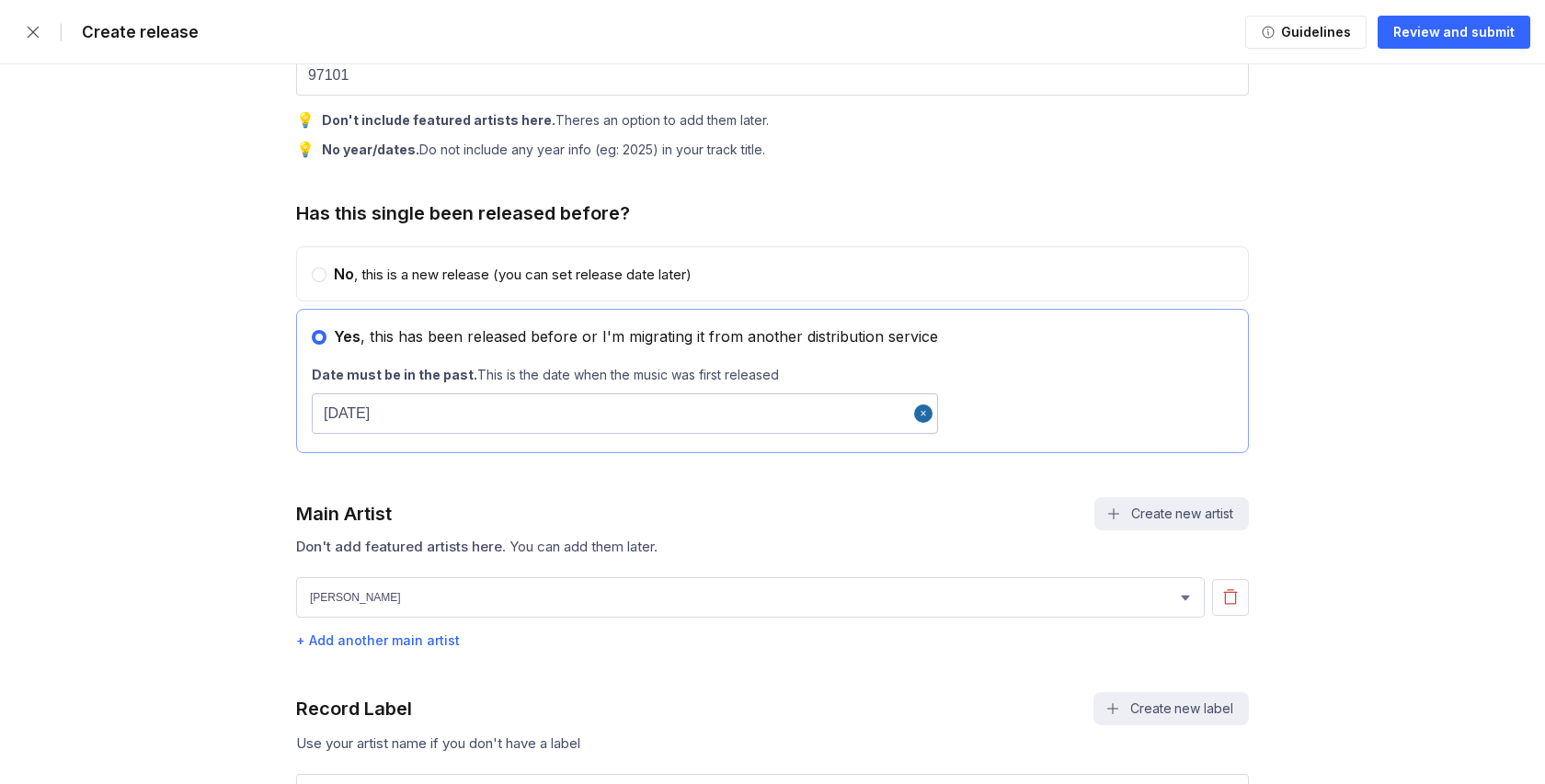
scroll to position [853, 0]
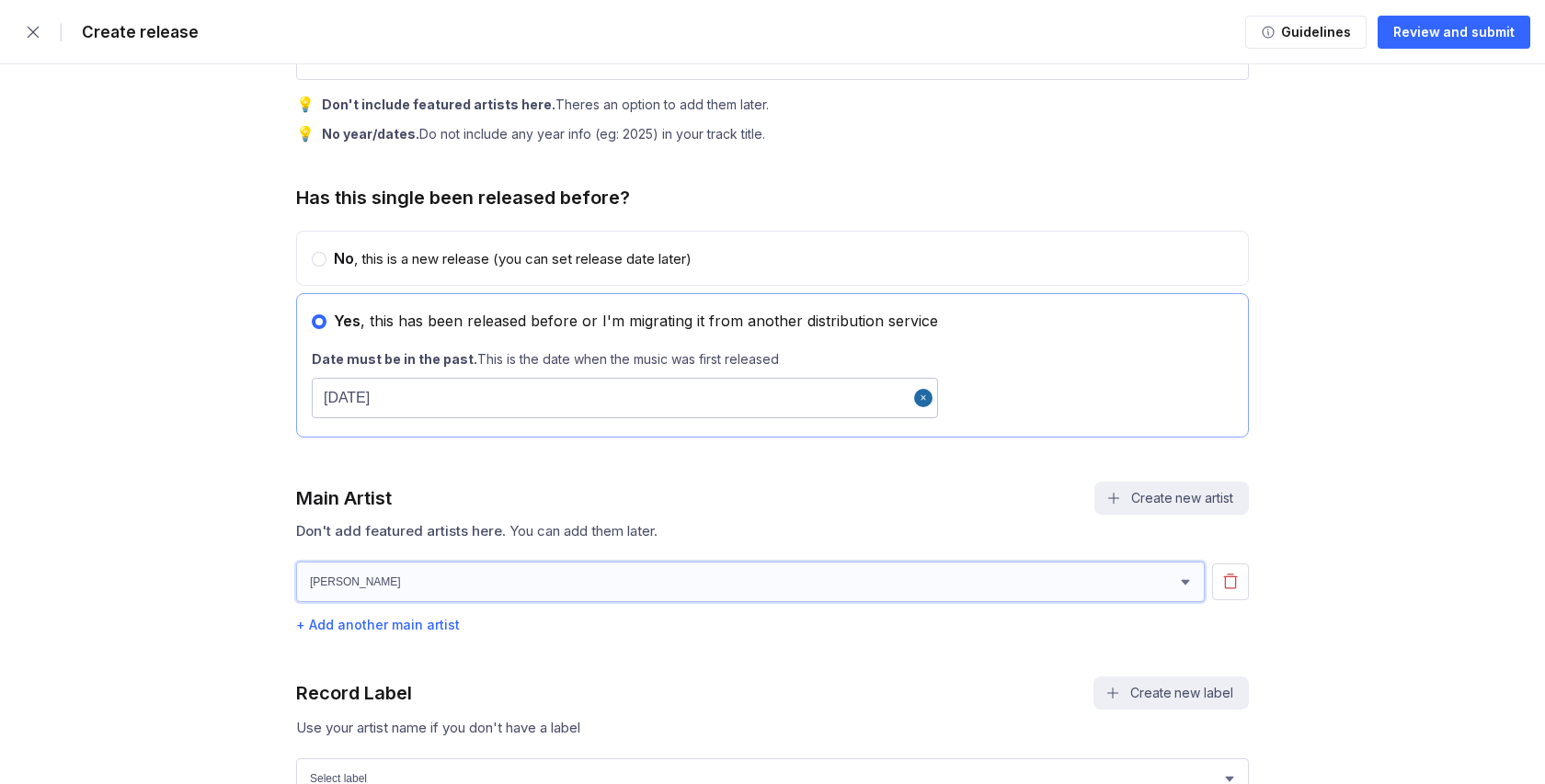
click at [352, 588] on select "[PERSON_NAME] [PERSON_NAME] Facefront" at bounding box center [750, 581] width 909 height 40
select select "bf36f570-10b4-4db6-ae70-6a75b19648b6"
click at [296, 563] on select "[PERSON_NAME] [PERSON_NAME] Facefront" at bounding box center [750, 581] width 909 height 40
click at [364, 629] on div "+ Add another main artist" at bounding box center [772, 624] width 953 height 16
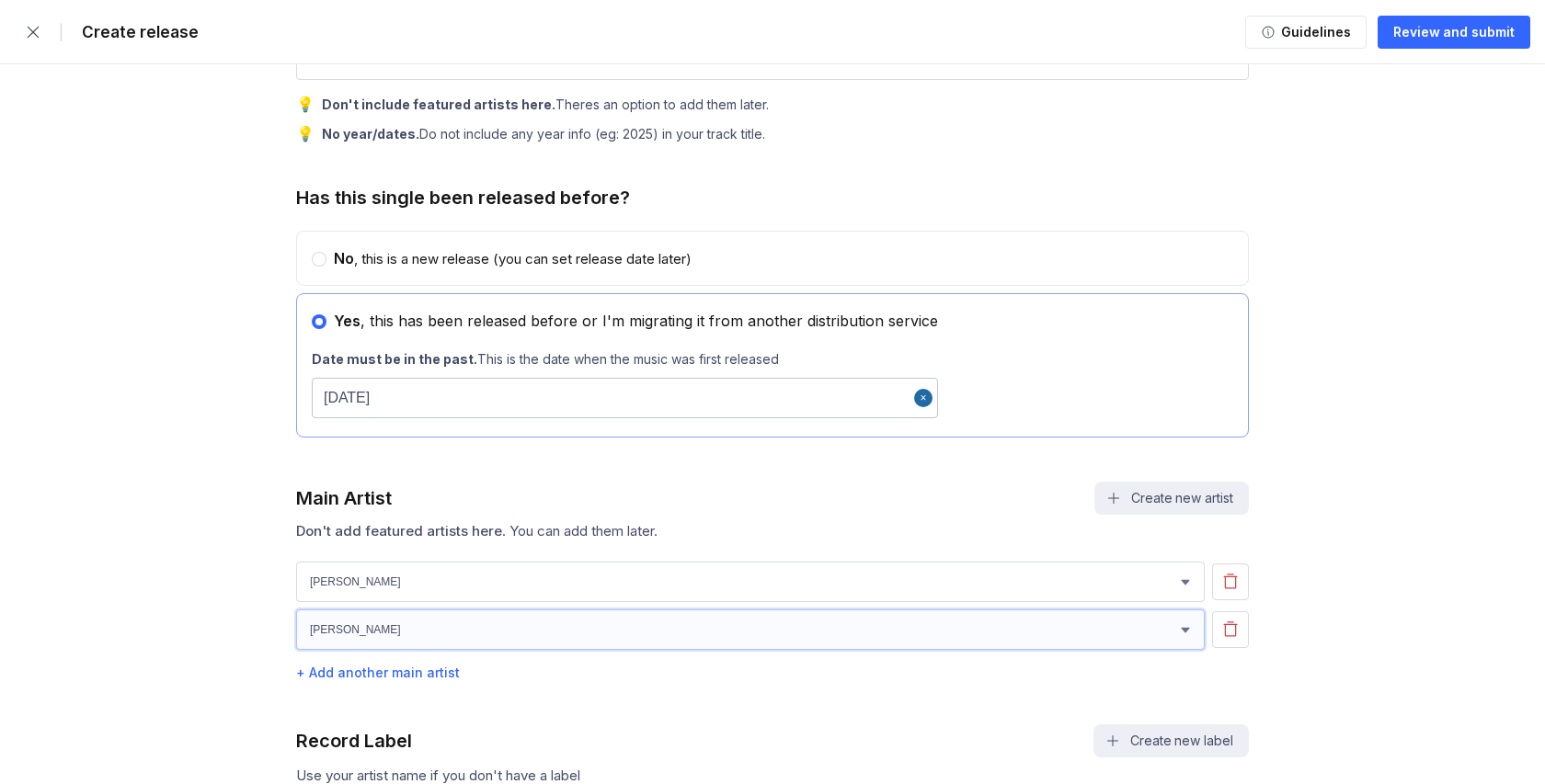
click at [368, 645] on select "[PERSON_NAME] [PERSON_NAME] Facefront" at bounding box center [750, 629] width 909 height 40
select select "1faead0b-6edd-4102-9284-d9234b961f2d"
click at [296, 611] on select "[PERSON_NAME] [PERSON_NAME] Facefront" at bounding box center [750, 629] width 909 height 40
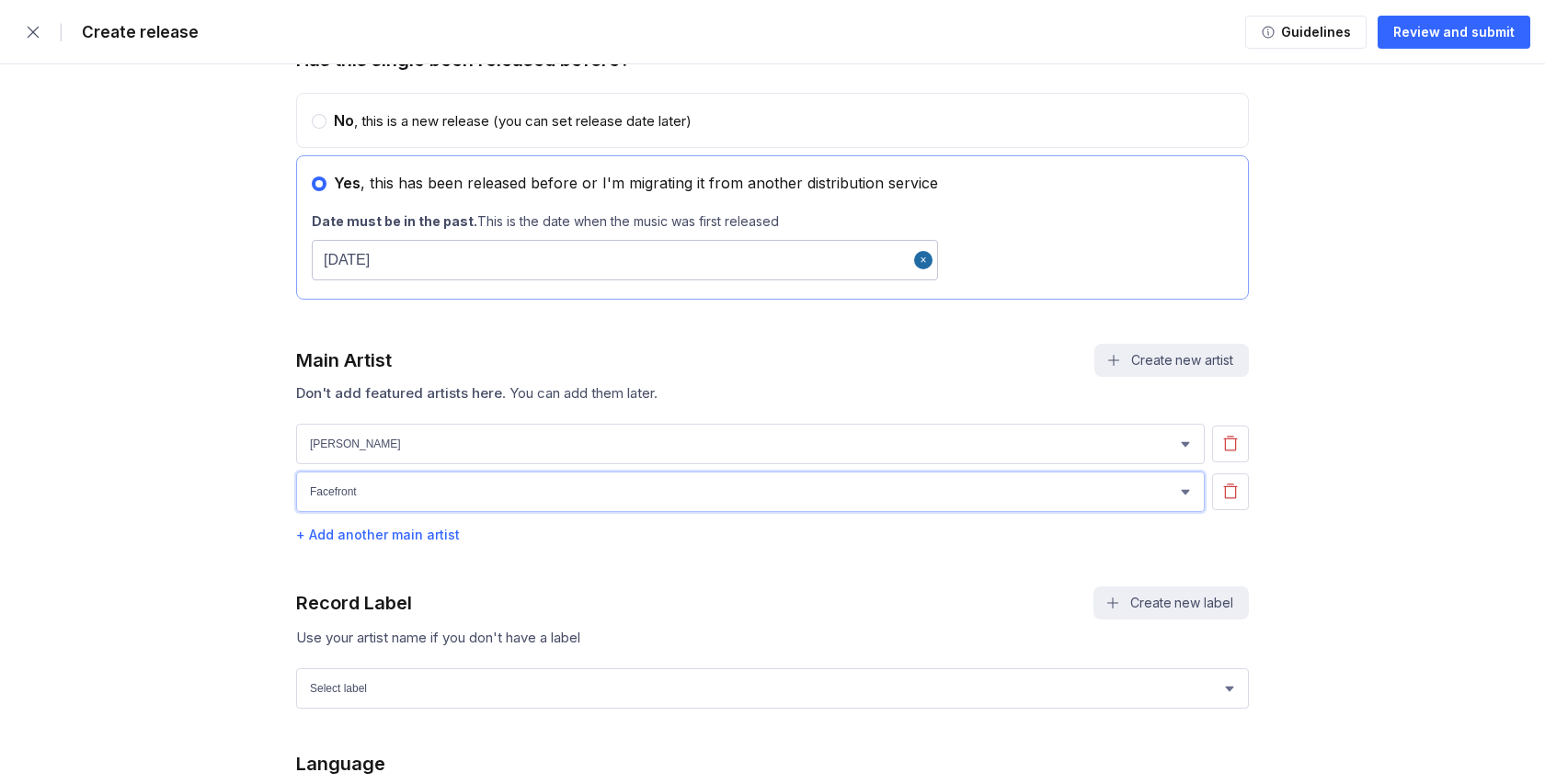
scroll to position [1195, 0]
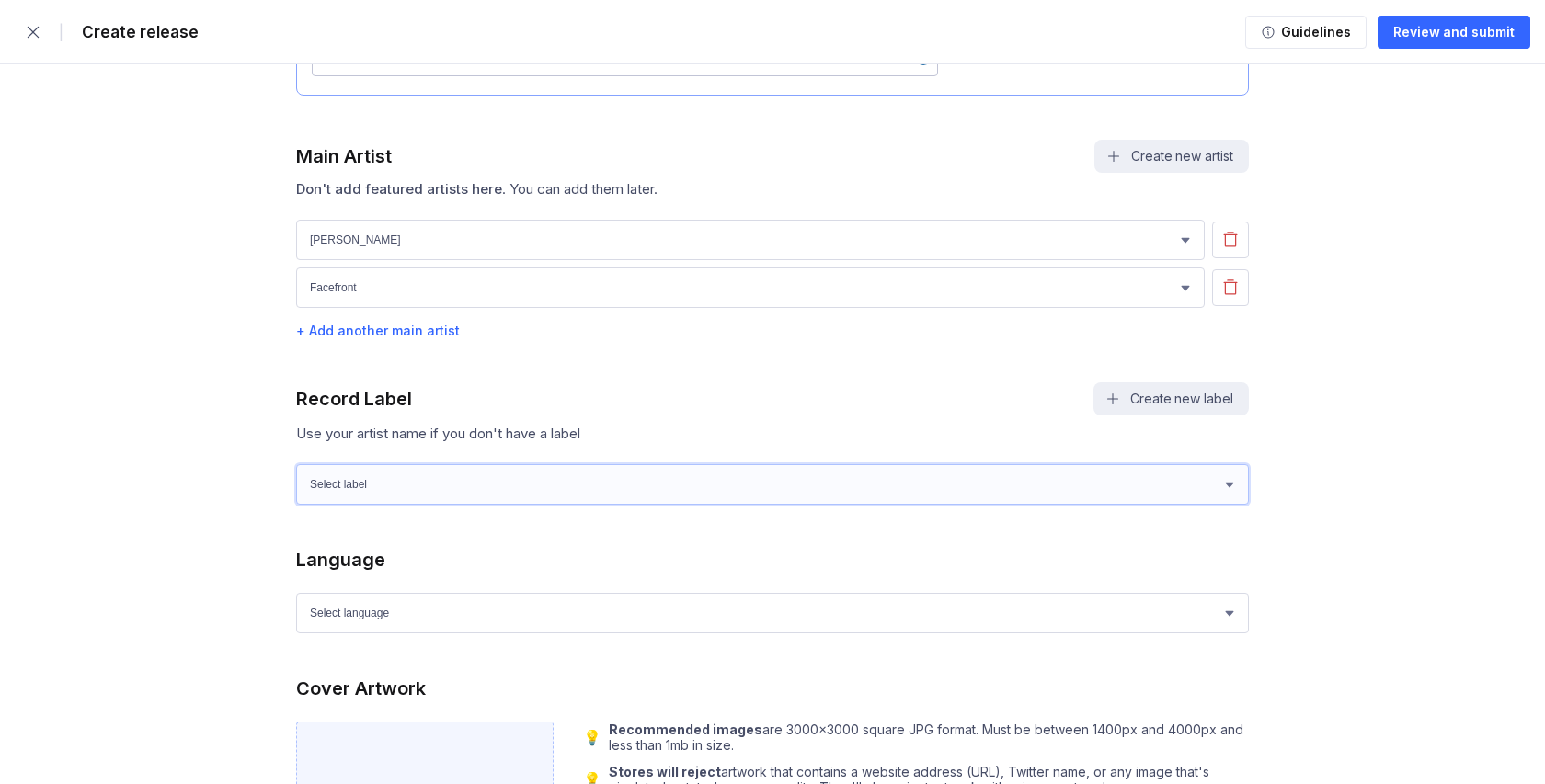
click at [370, 486] on select "Select label GMM Recording and Production Studio" at bounding box center [772, 484] width 953 height 40
select select "cd00a34e-7ef4-4e8d-992b-c51e24897e9e"
click at [296, 465] on select "Select label GMM Recording and Production Studio" at bounding box center [772, 484] width 953 height 40
click at [396, 611] on select "Select language Afrikaans Akan Albanian Amharic Arabic Armenian Assamese Azerba…" at bounding box center [772, 612] width 953 height 40
select select "sk"
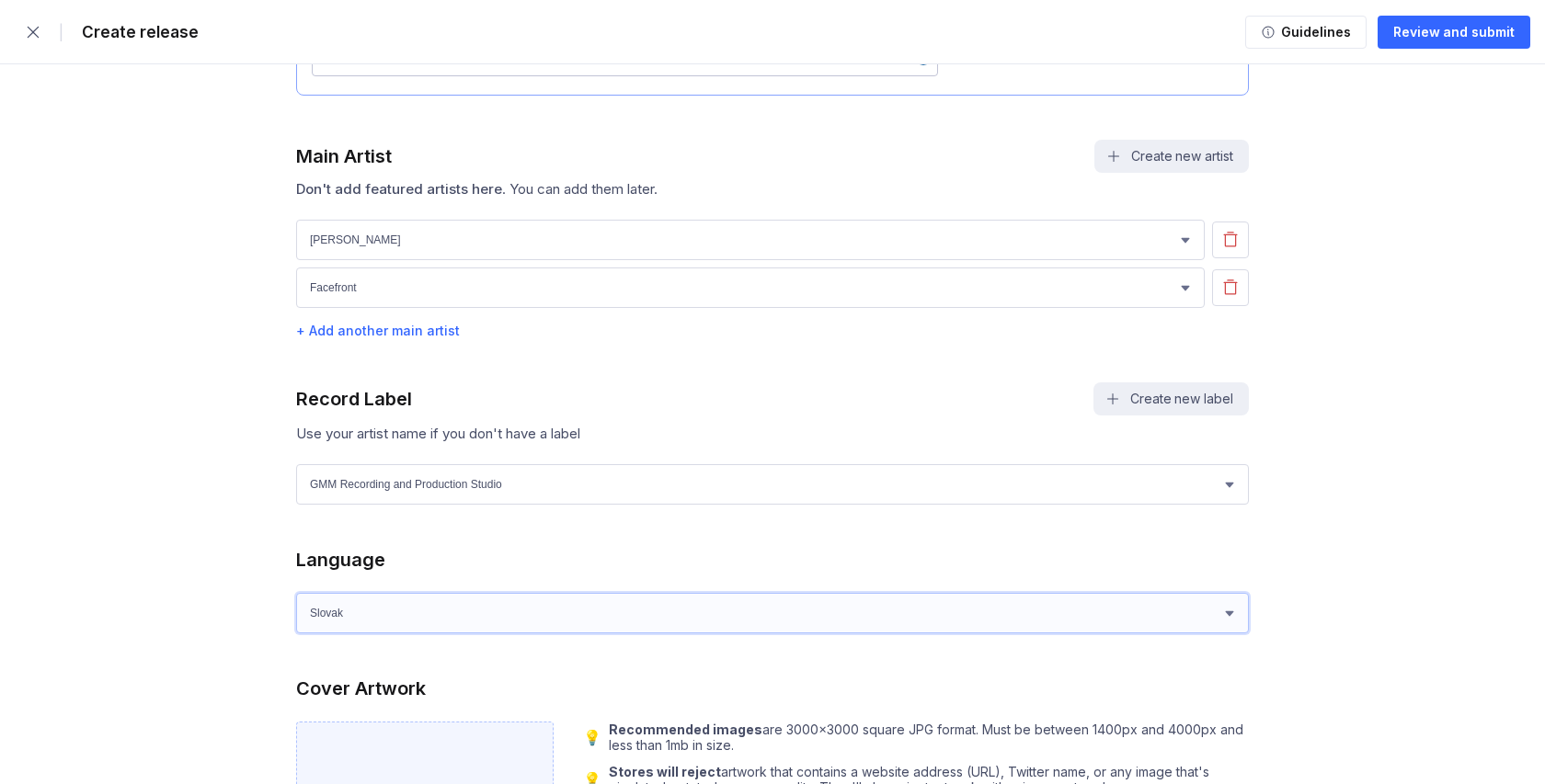
click at [296, 595] on select "Select language Afrikaans Akan Albanian Amharic Arabic Armenian Assamese Azerba…" at bounding box center [772, 612] width 953 height 40
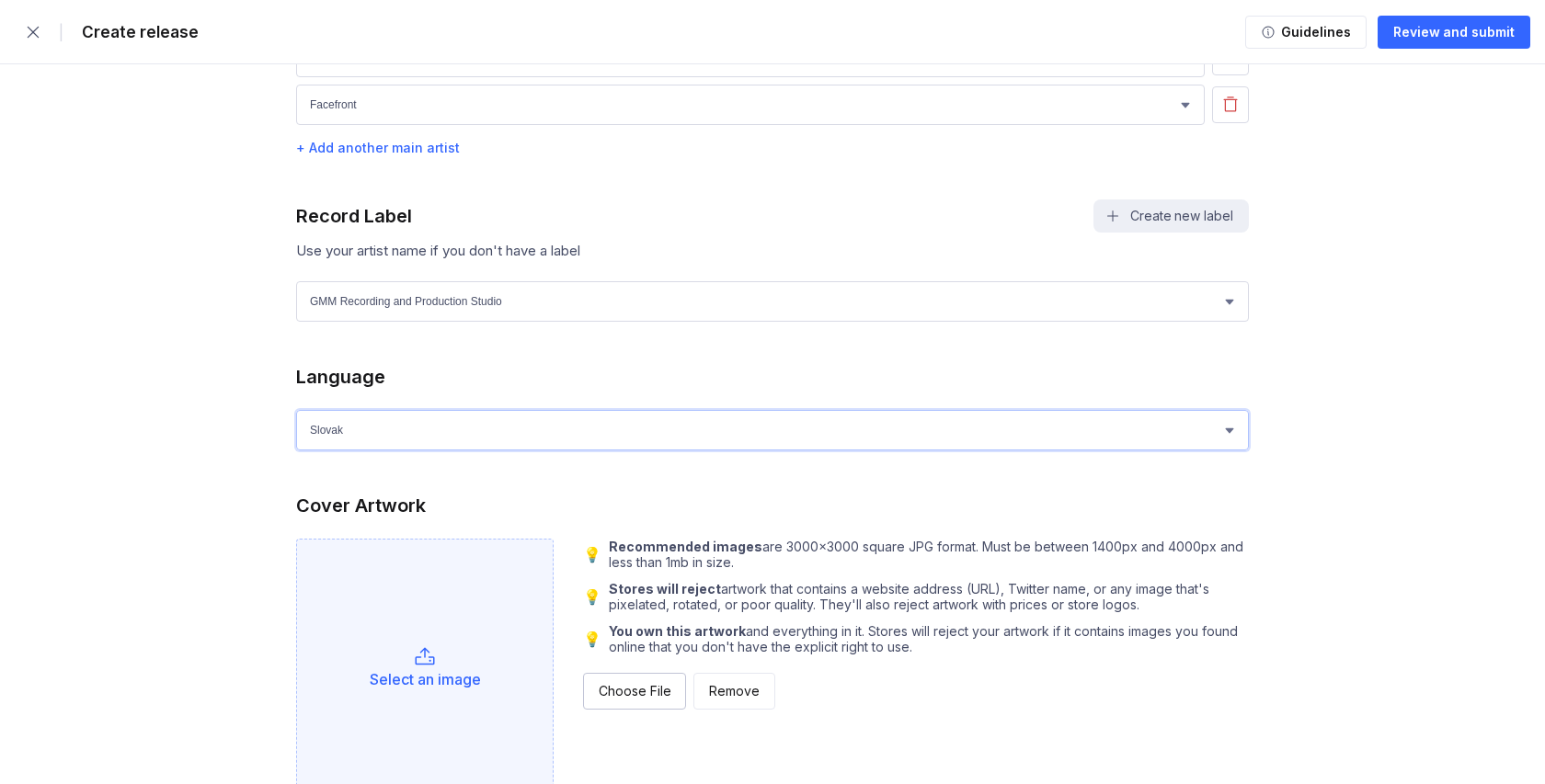
scroll to position [1390, 0]
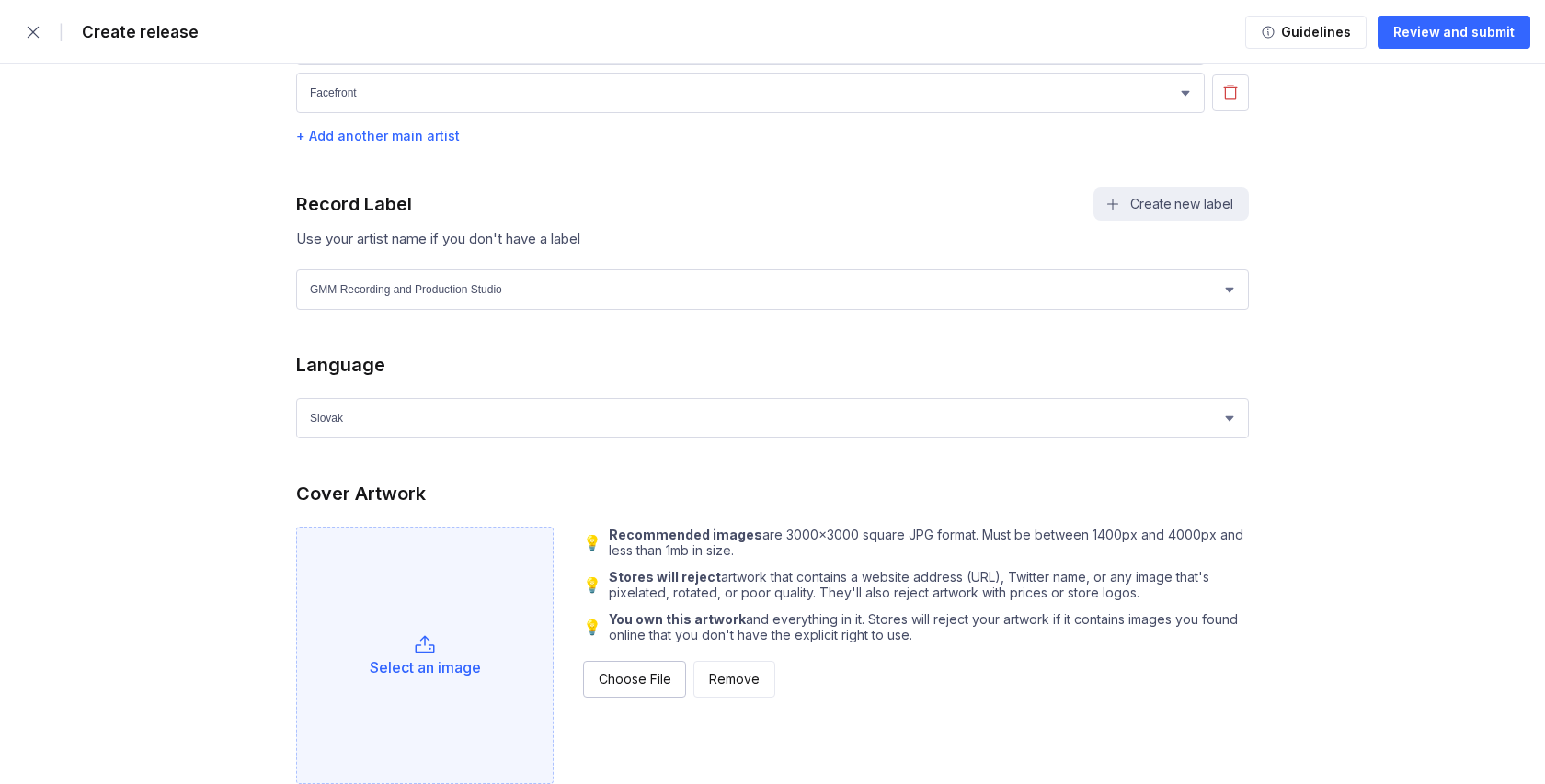
click at [431, 671] on div "Select an image" at bounding box center [425, 667] width 111 height 19
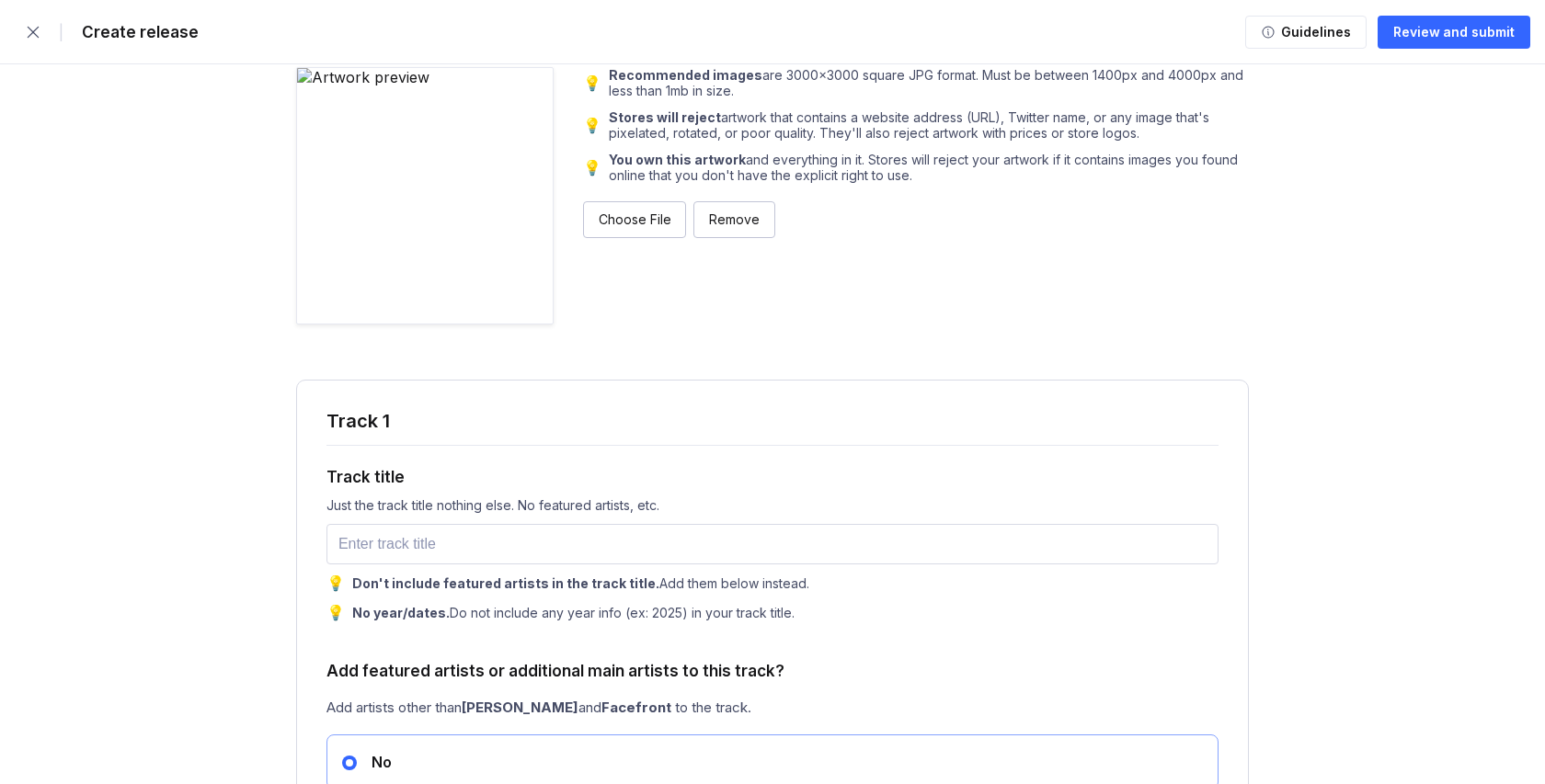
scroll to position [2035, 0]
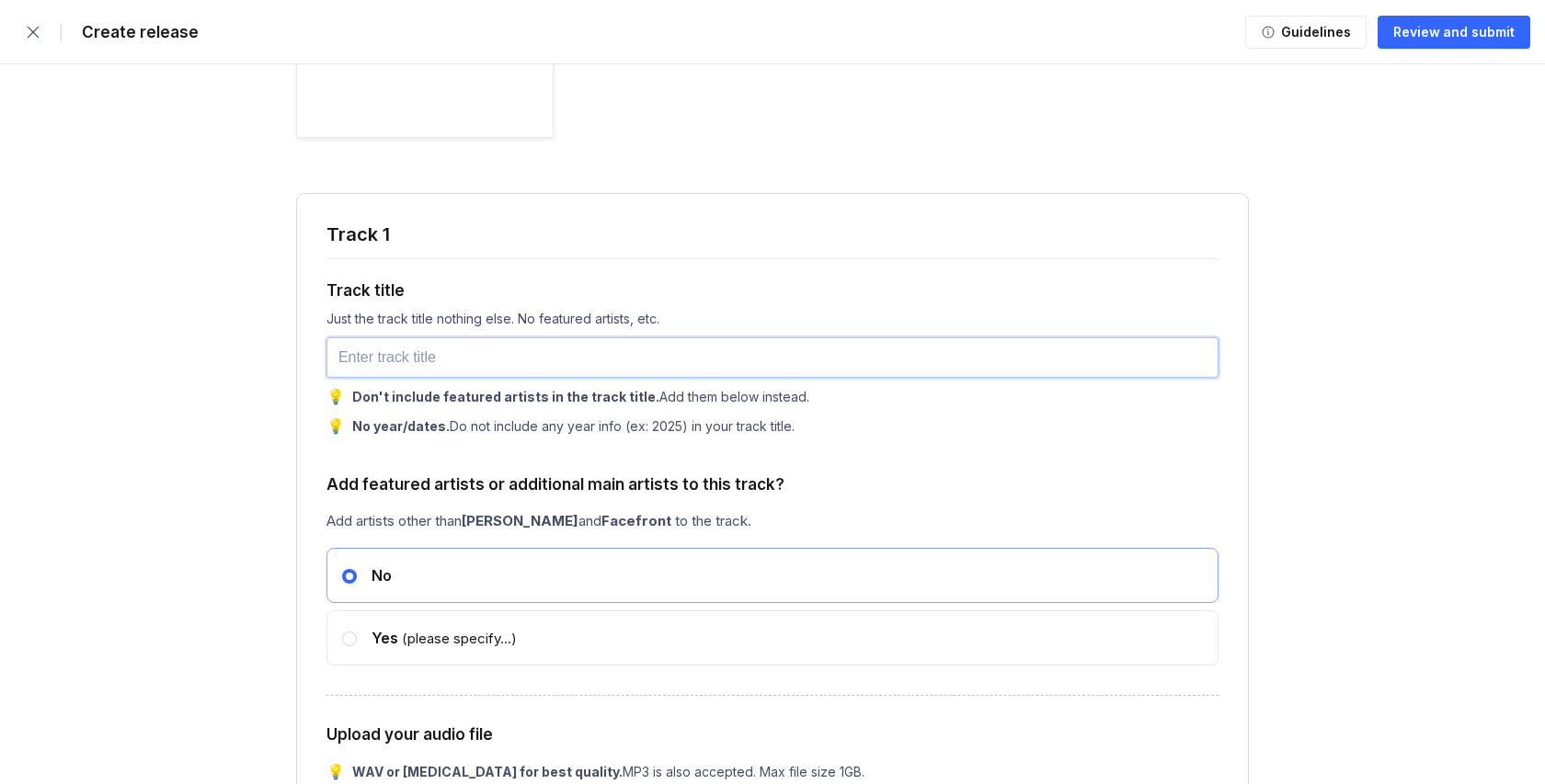
click at [367, 359] on input "text" at bounding box center [772, 357] width 892 height 40
type input "97101"
click at [222, 476] on form "| Create release Guidelines Review and submit Stores & platforms Select the sto…" at bounding box center [772, 17] width 1545 height 4104
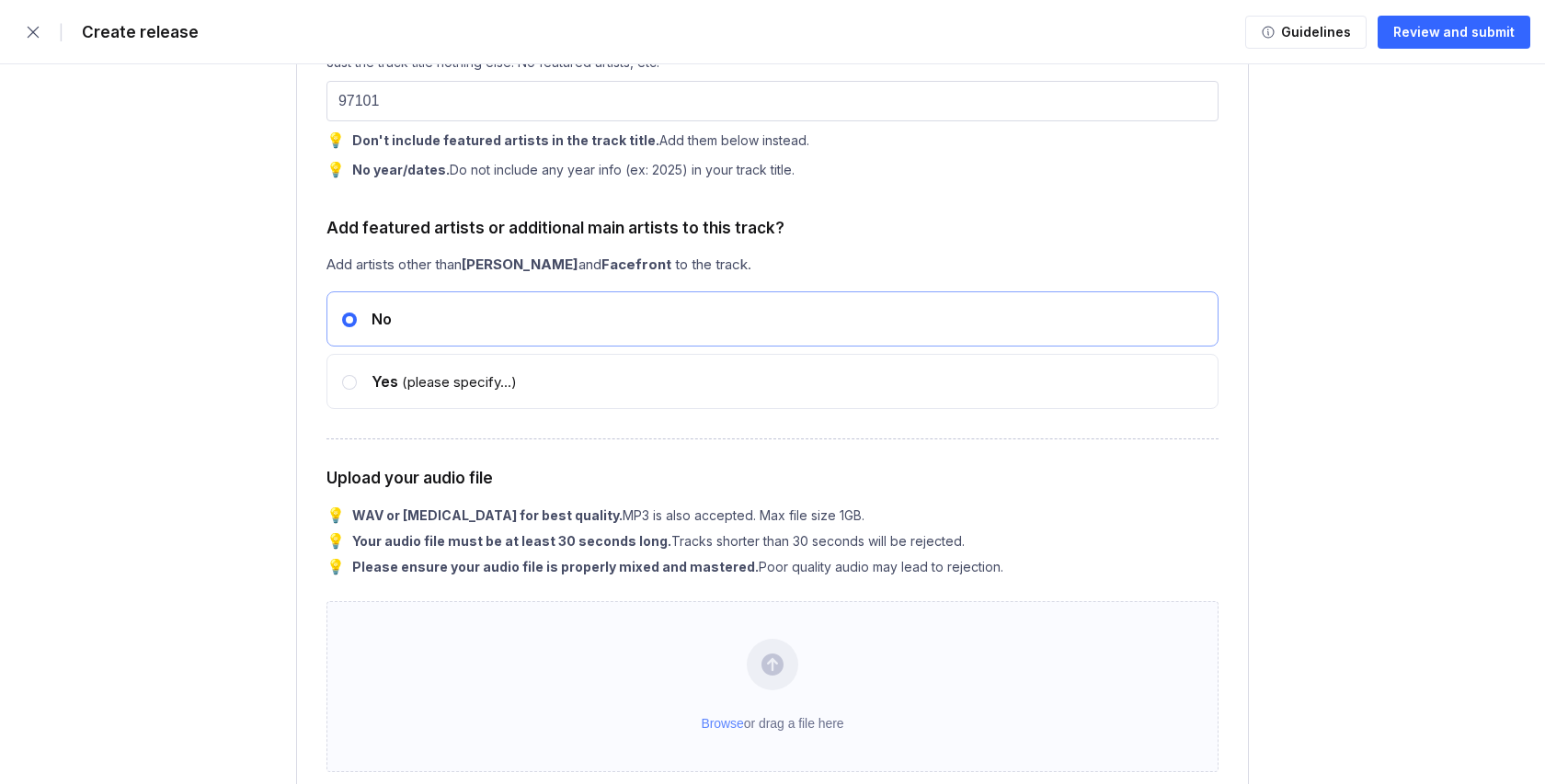
scroll to position [2428, 0]
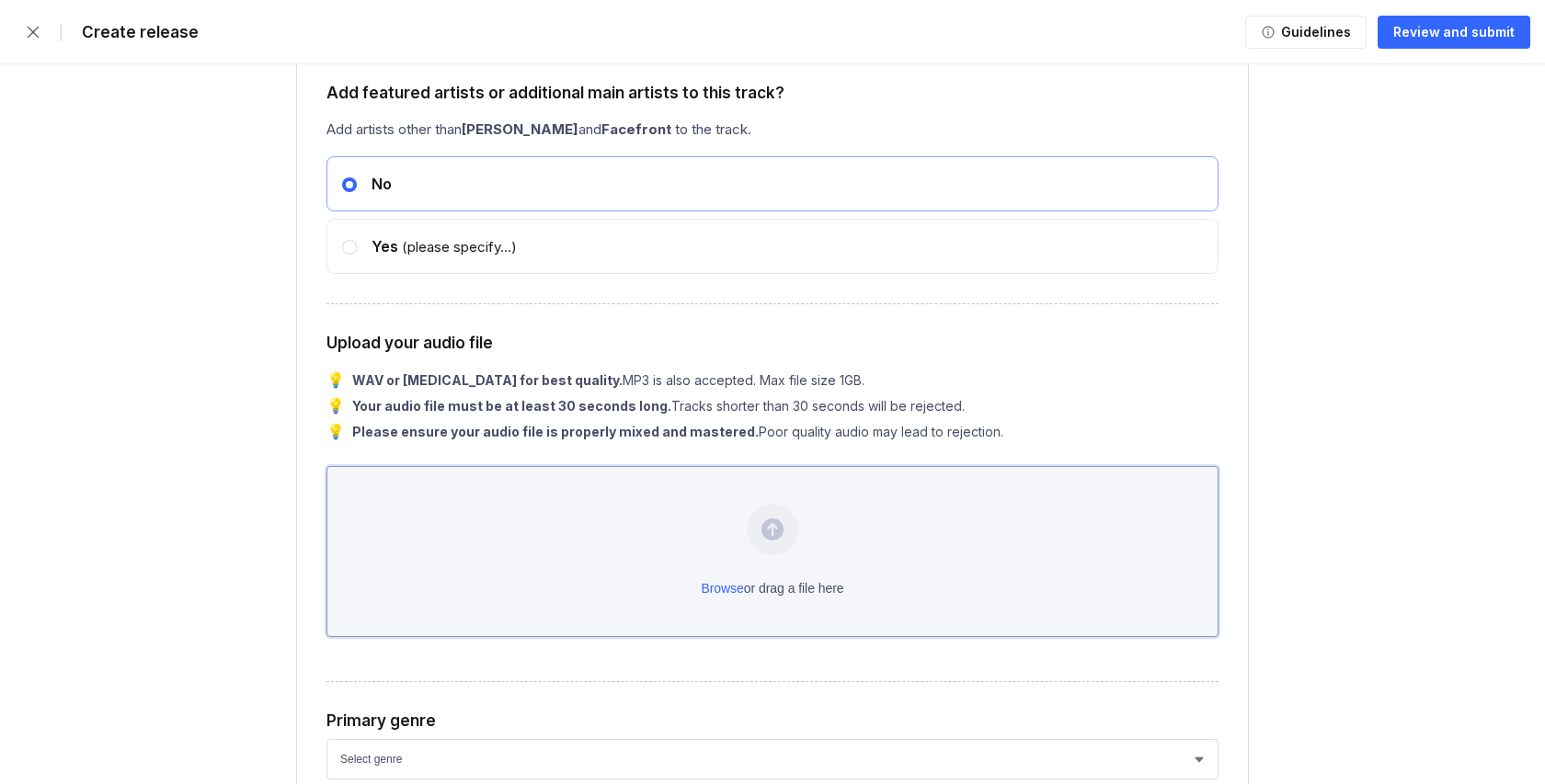
click at [811, 535] on div "Browse or drag a file here" at bounding box center [772, 551] width 892 height 171
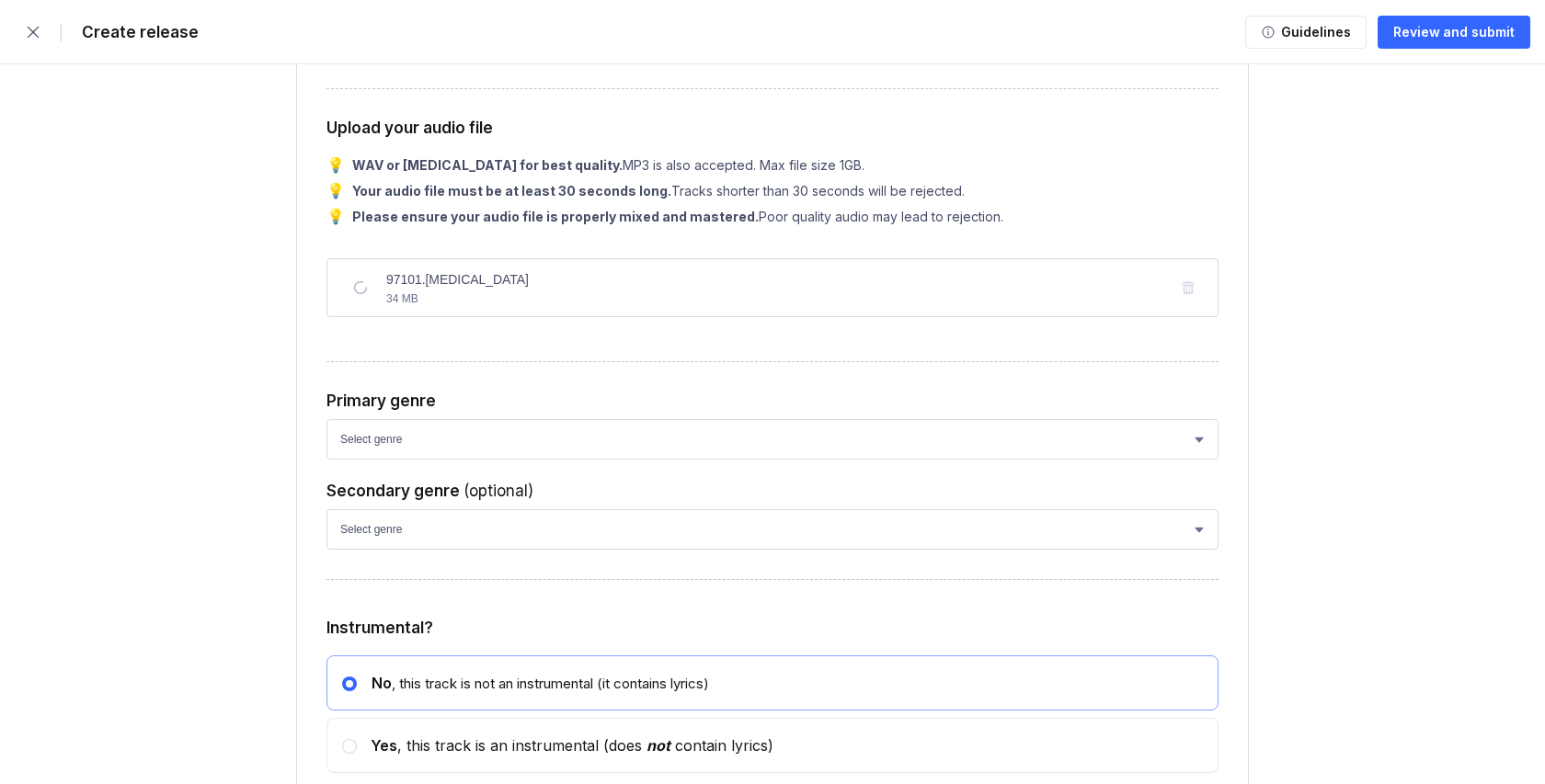
scroll to position [2653, 0]
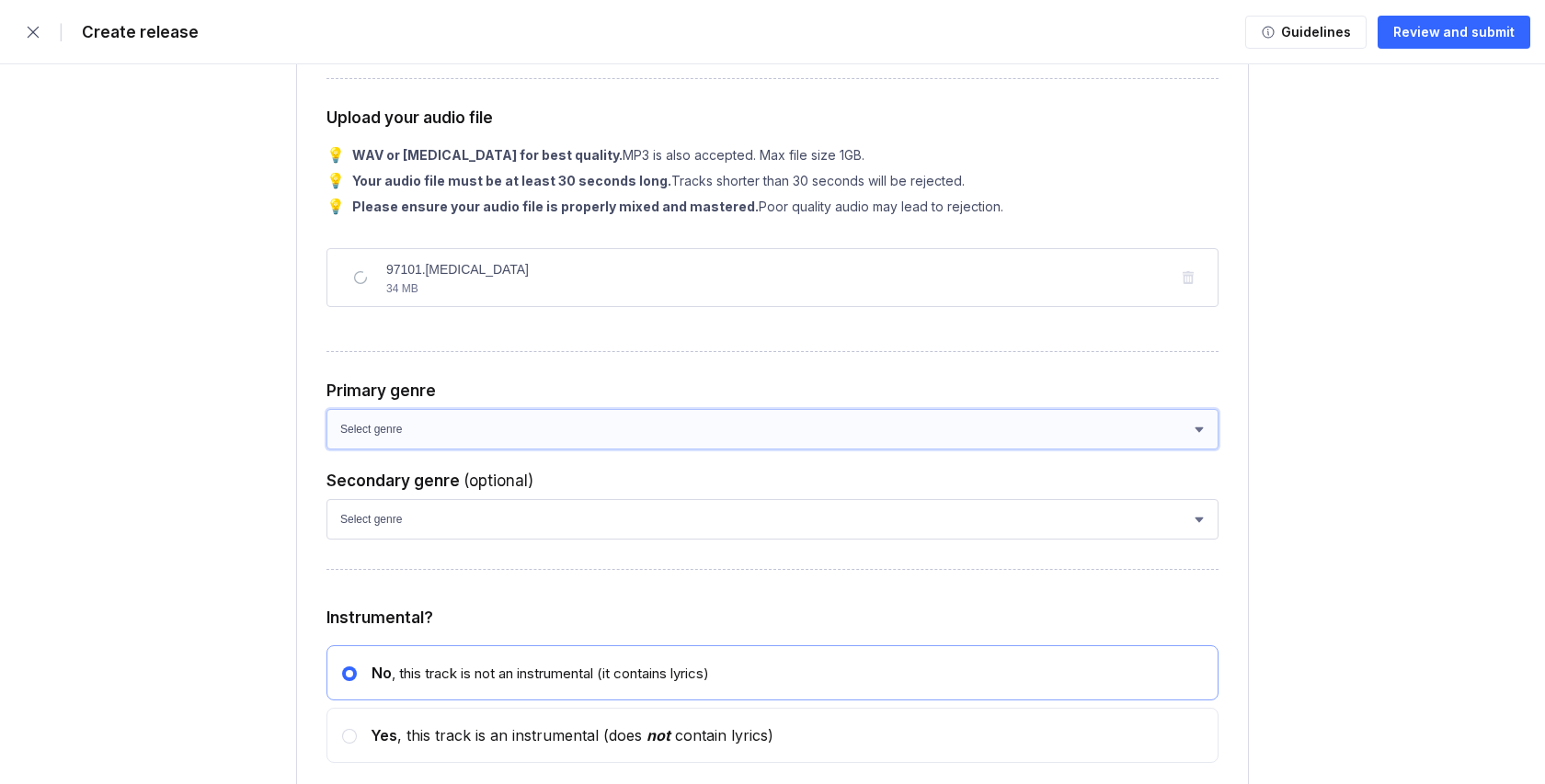
click at [379, 437] on select "Select genre African Afro-Beat Afro-Pop Afro-Soul Alternative Alternative Rock …" at bounding box center [772, 429] width 892 height 40
select select "bb05f195-6bd4-428d-9647-e99053a0bd56"
click at [327, 417] on select "Select genre African Afro-Beat Afro-Pop Afro-Soul Alternative Alternative Rock …" at bounding box center [772, 429] width 892 height 40
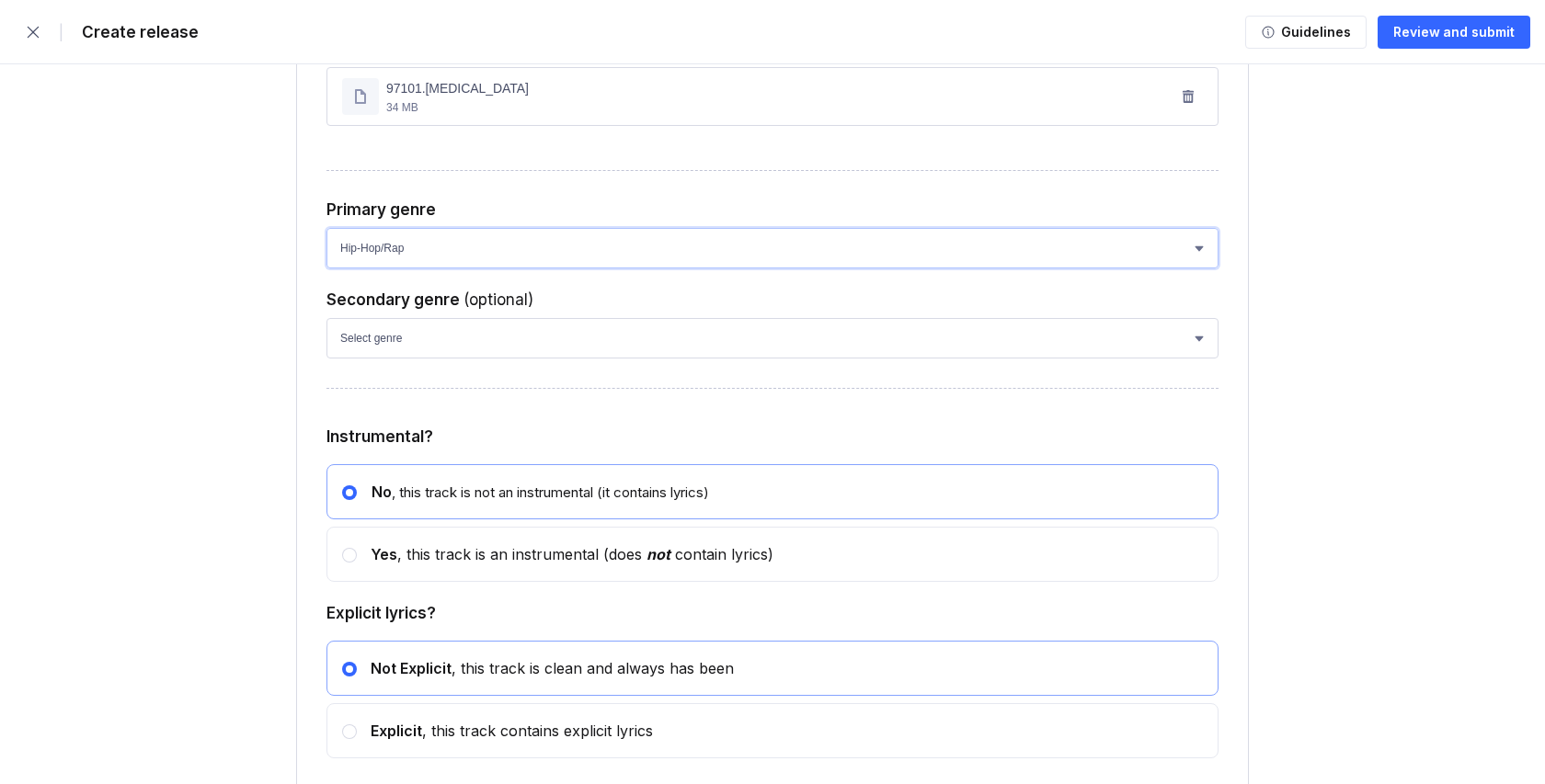
scroll to position [2840, 0]
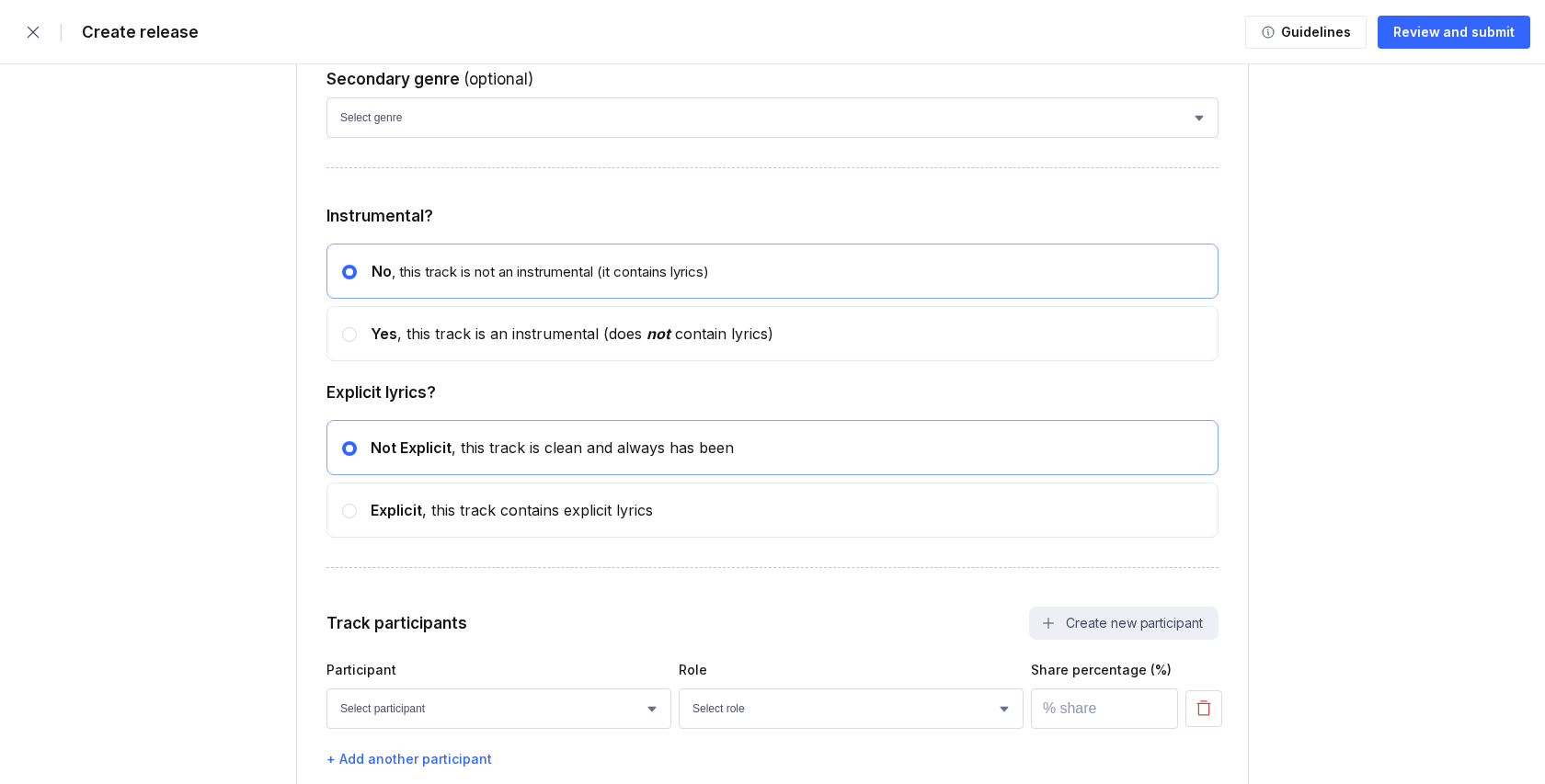
scroll to position [3225, 0]
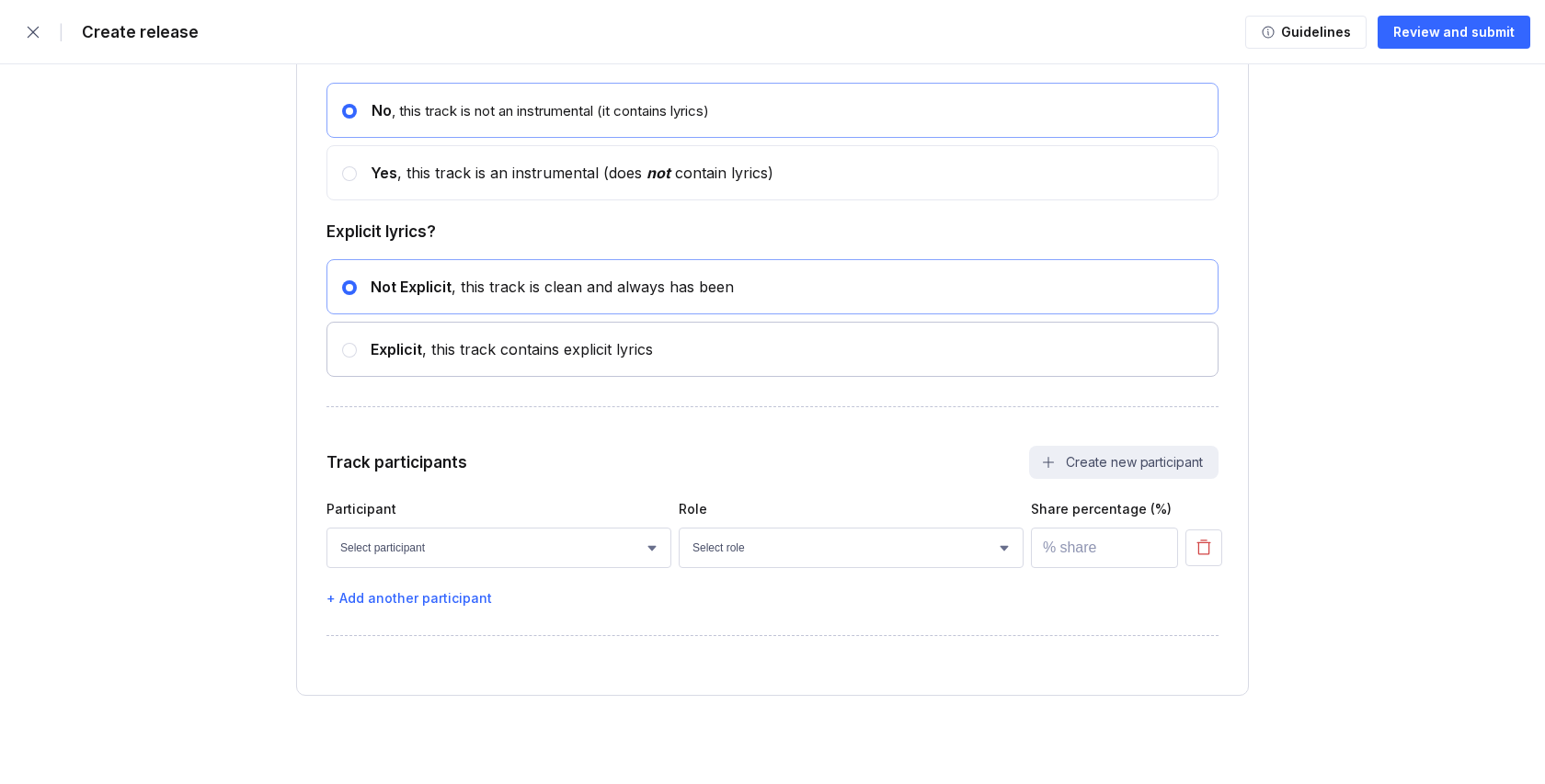
click at [346, 351] on circle at bounding box center [348, 349] width 7 height 7
click at [343, 342] on input "radio" at bounding box center [342, 341] width 1 height 1
radio input "false"
radio input "true"
click at [407, 553] on select "Select participant [PERSON_NAME]" at bounding box center [499, 547] width 345 height 40
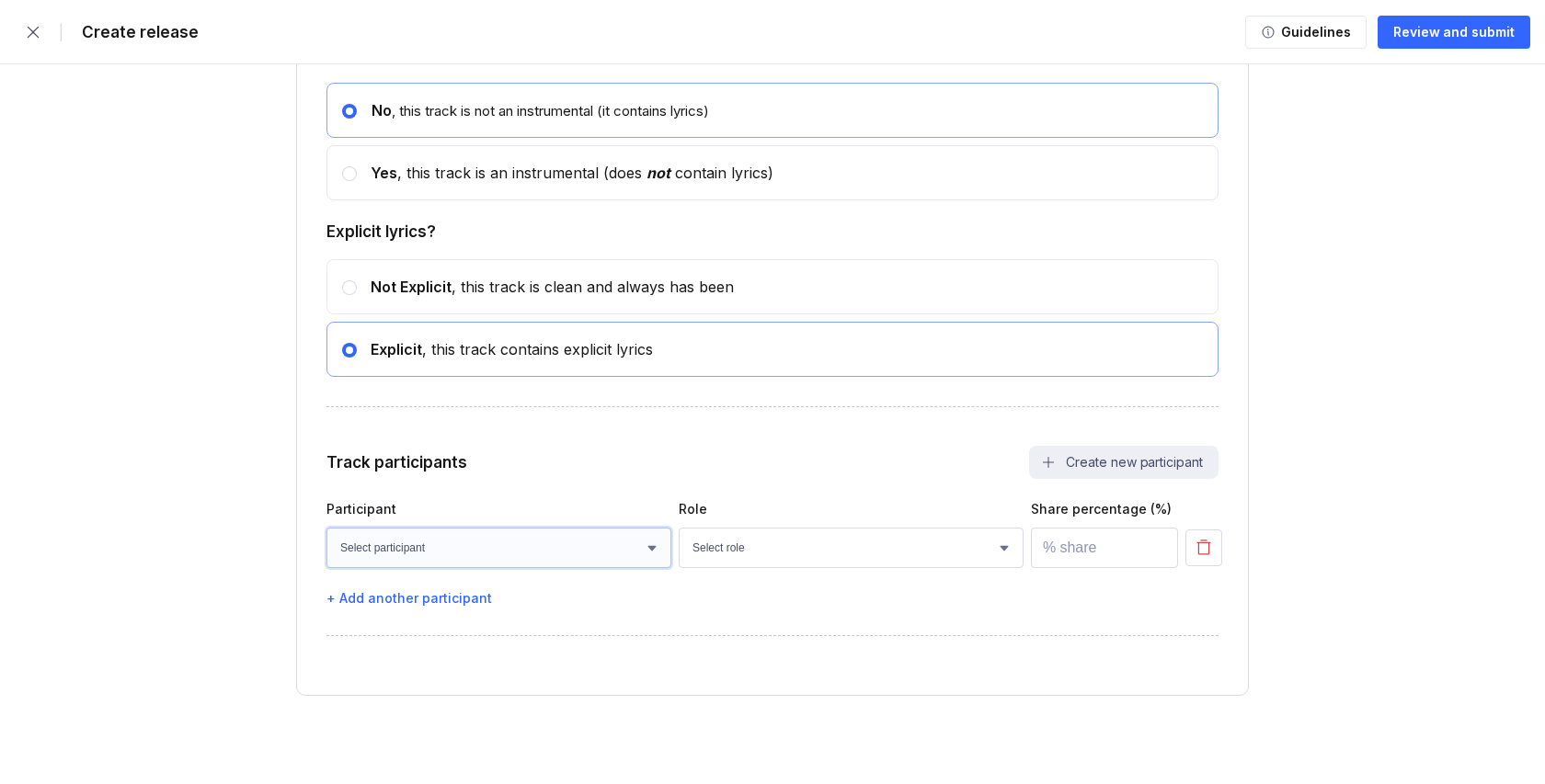
select select "d5d03b93-3372-44c6-bbb9-124acf08be1b"
click at [327, 528] on select "Select participant [PERSON_NAME]" at bounding box center [499, 547] width 345 height 40
click at [727, 552] on select "Select role Actor A&R Arranger Artwork Author (Lyrics) Bass Choir Composer (Mus…" at bounding box center [851, 547] width 345 height 40
select select "a686edc1-d794-4d5b-a532-eb5533b67675"
click at [679, 528] on select "Select role Actor A&R Arranger Artwork Author (Lyrics) Bass Choir Composer (Mus…" at bounding box center [851, 547] width 345 height 40
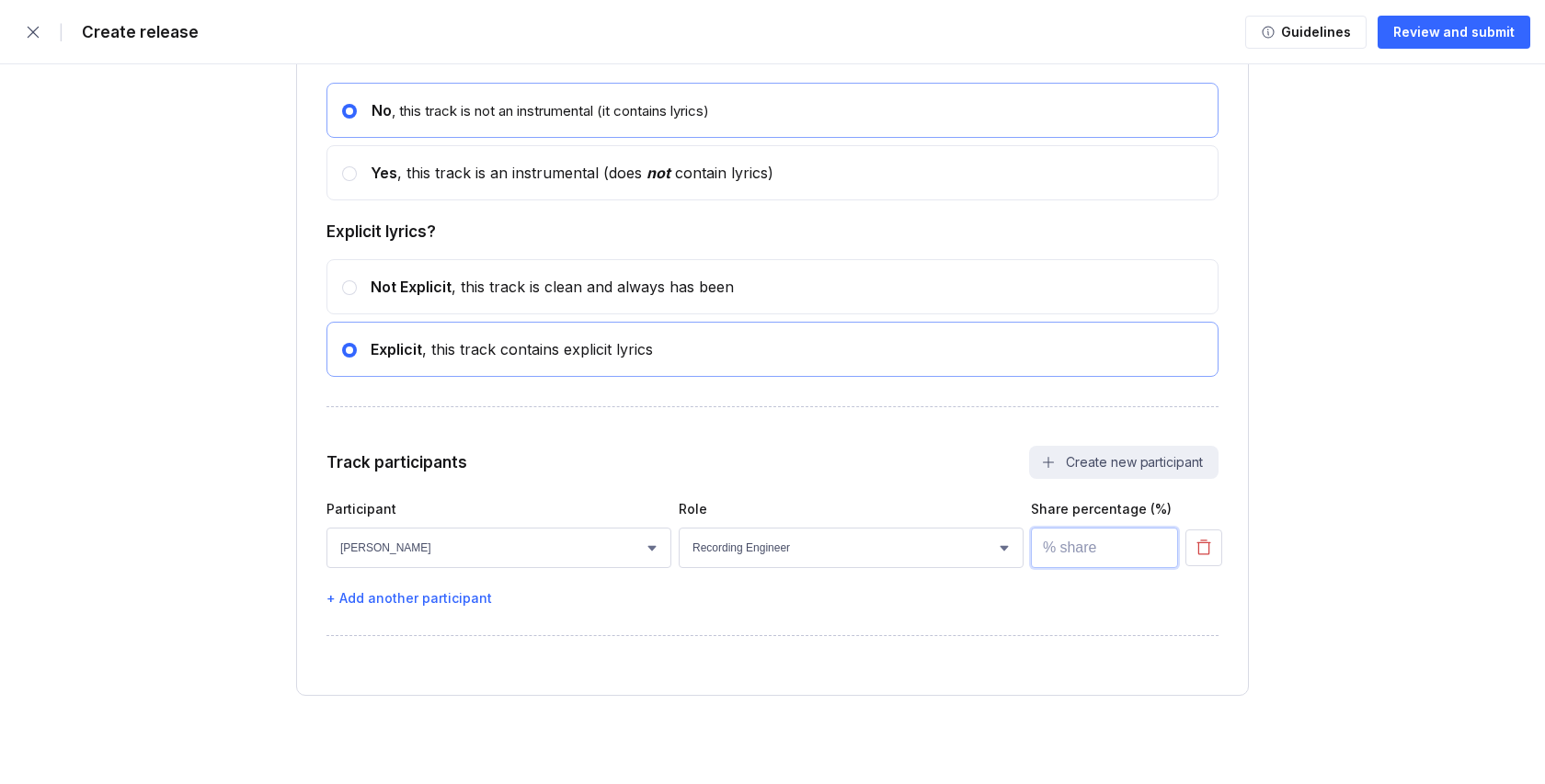
click at [1071, 550] on input "number" at bounding box center [1104, 547] width 147 height 40
type input "100"
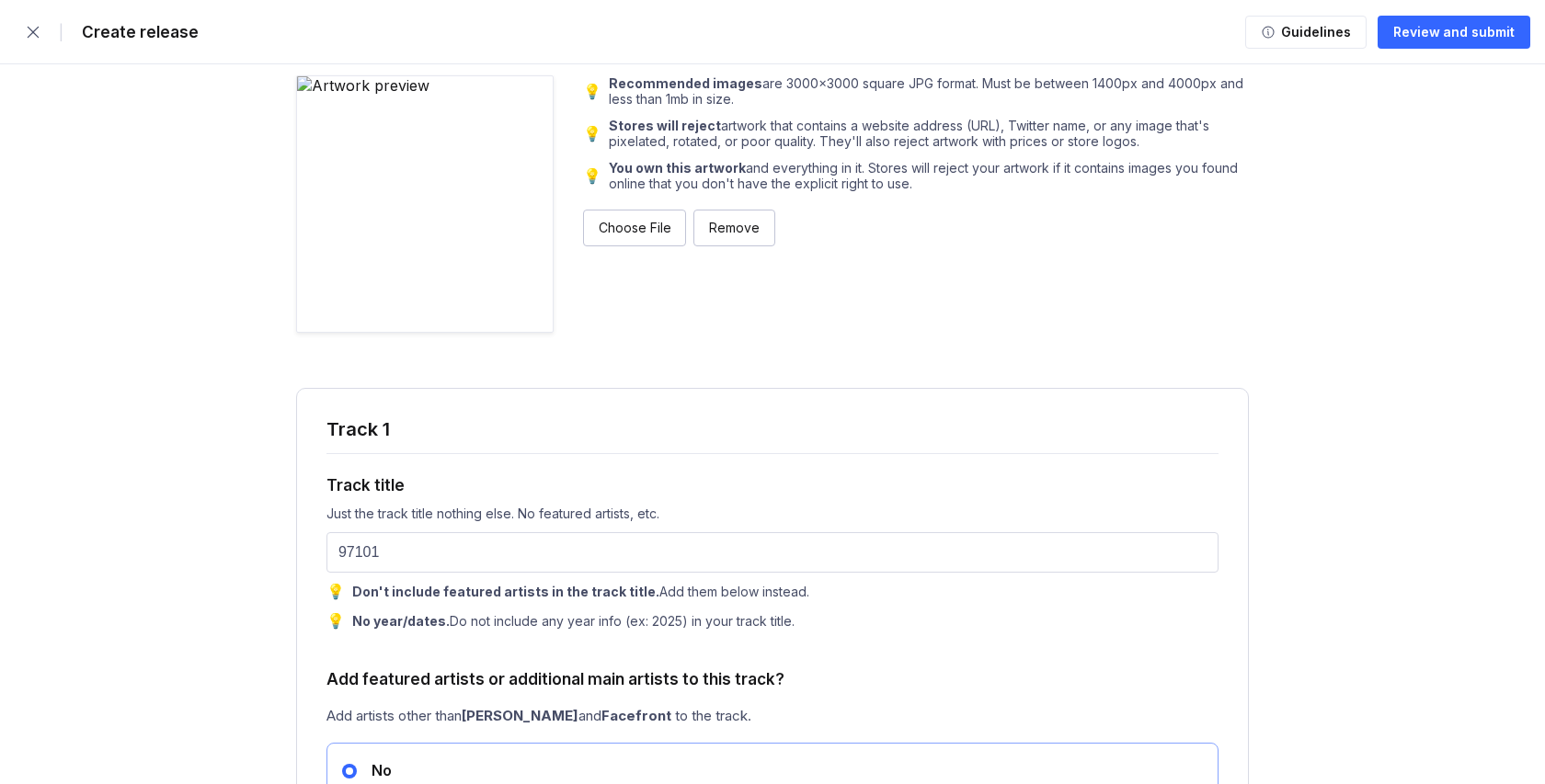
scroll to position [1549, 0]
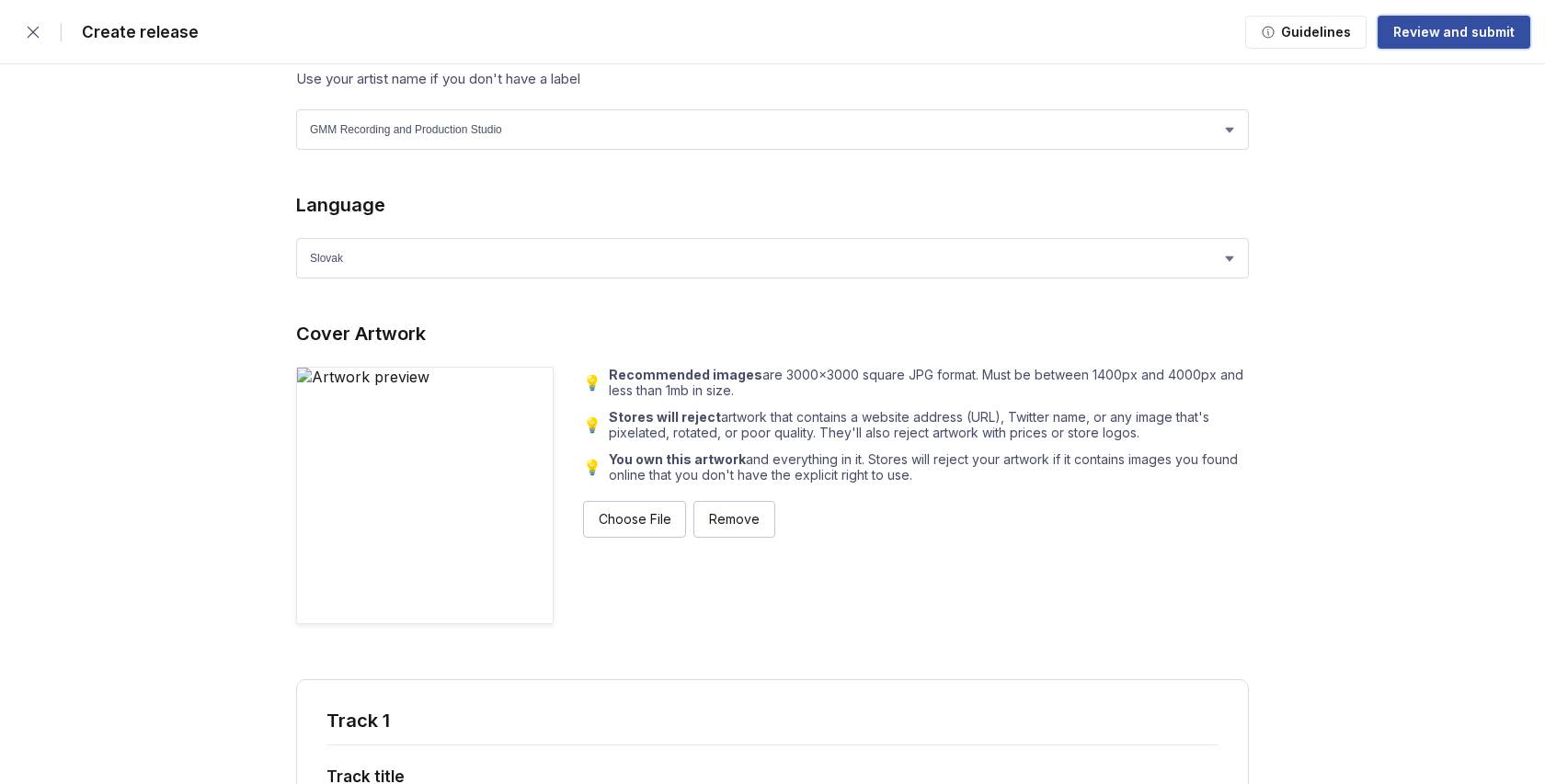
click at [1434, 34] on div "Review and submit" at bounding box center [1453, 32] width 121 height 19
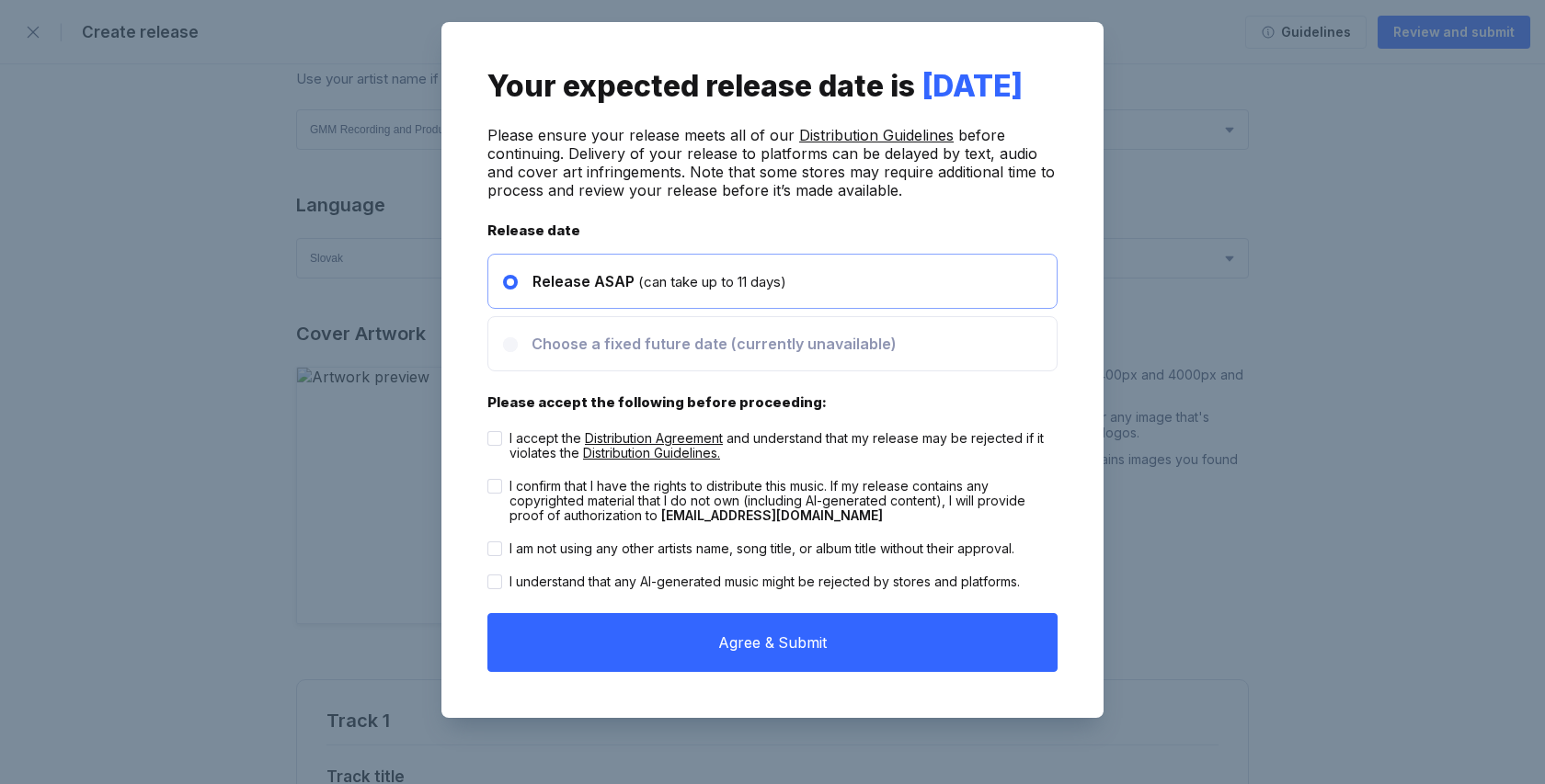
click at [507, 461] on label "I accept the Distribution Agreement and understand that my release may be rejec…" at bounding box center [772, 446] width 570 height 30
click at [488, 432] on input "I accept the Distribution Agreement and understand that my release may be rejec…" at bounding box center [487, 431] width 1 height 1
checkbox input "true"
click at [505, 522] on label "I confirm that I have the rights to distribute this music. If my release contai…" at bounding box center [772, 501] width 570 height 44
click at [488, 480] on input "I confirm that I have the rights to distribute this music. If my release contai…" at bounding box center [487, 479] width 1 height 1
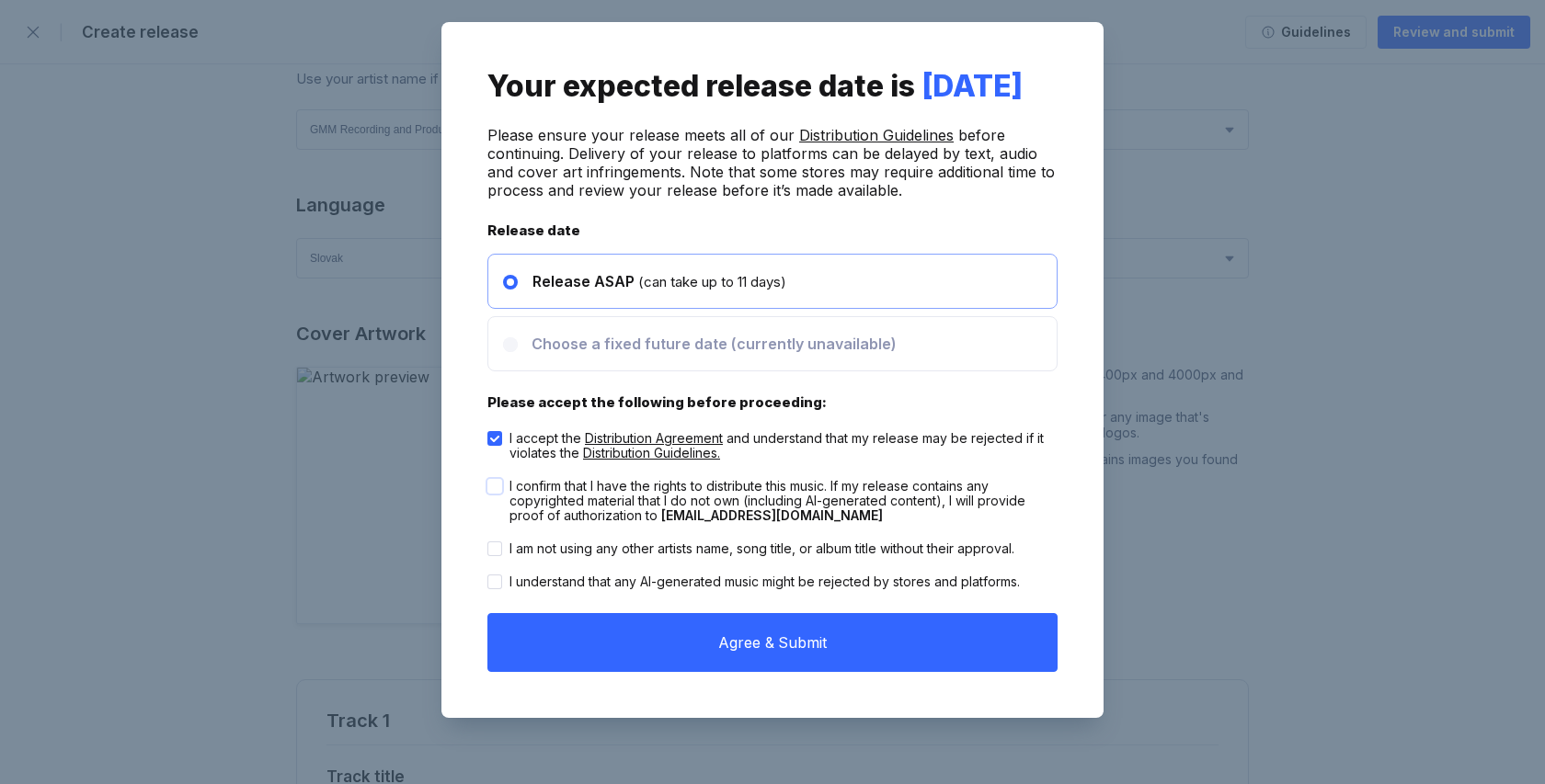
checkbox input "true"
click at [505, 533] on div "I confirm that I have the rights to distribute this music. If my release contai…" at bounding box center [772, 500] width 570 height 62
click at [506, 556] on label "I am not using any other artists name, song title, or album title without their…" at bounding box center [751, 548] width 527 height 15
click at [488, 542] on input "I am not using any other artists name, song title, or album title without their…" at bounding box center [487, 541] width 1 height 1
checkbox input "true"
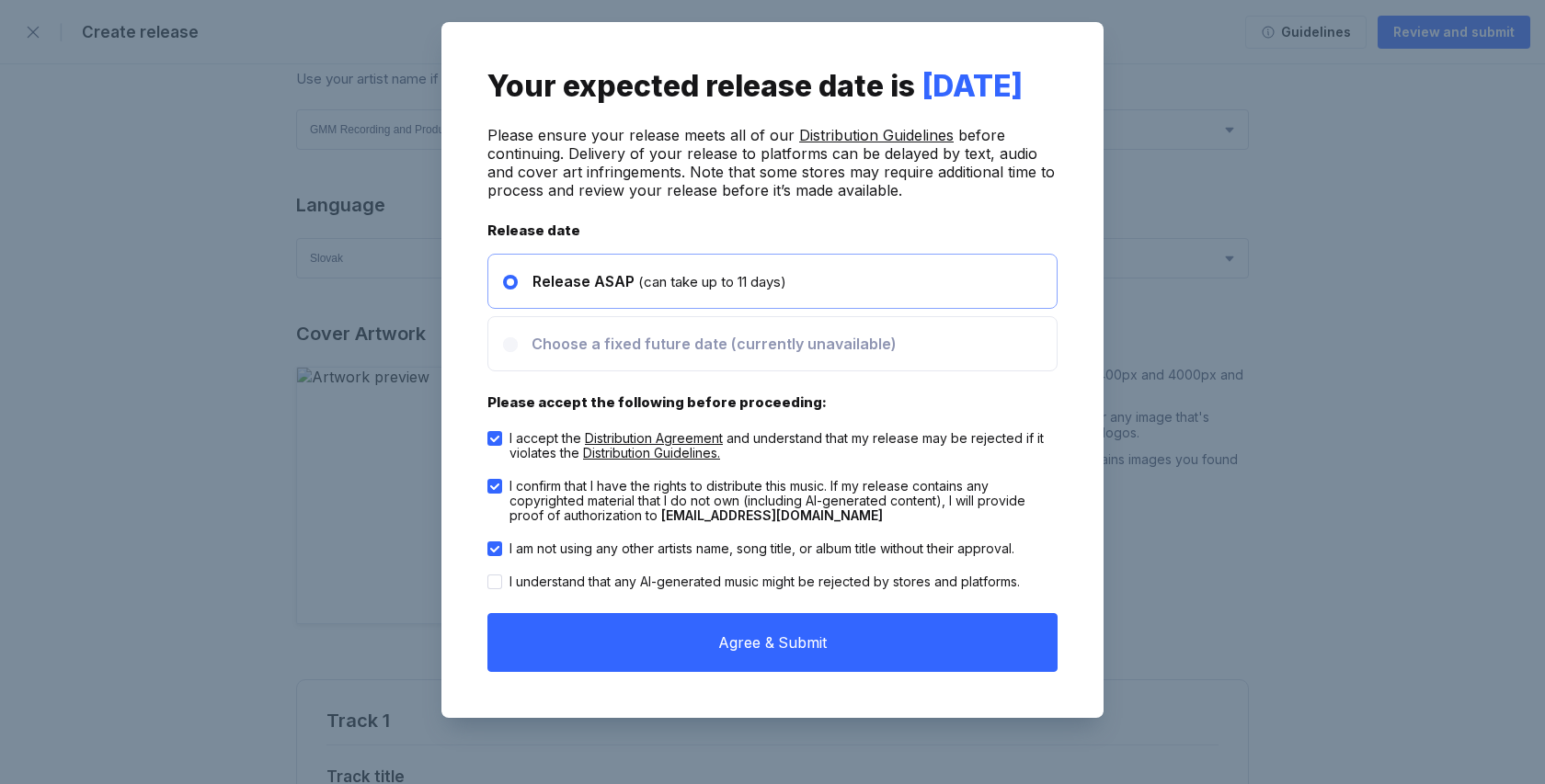
click at [512, 589] on div "I understand that any AI-generated music might be rejected by stores and platfo…" at bounding box center [764, 582] width 510 height 15
click at [488, 575] on input "I understand that any AI-generated music might be rejected by stores and platfo…" at bounding box center [487, 575] width 1 height 1
checkbox input "true"
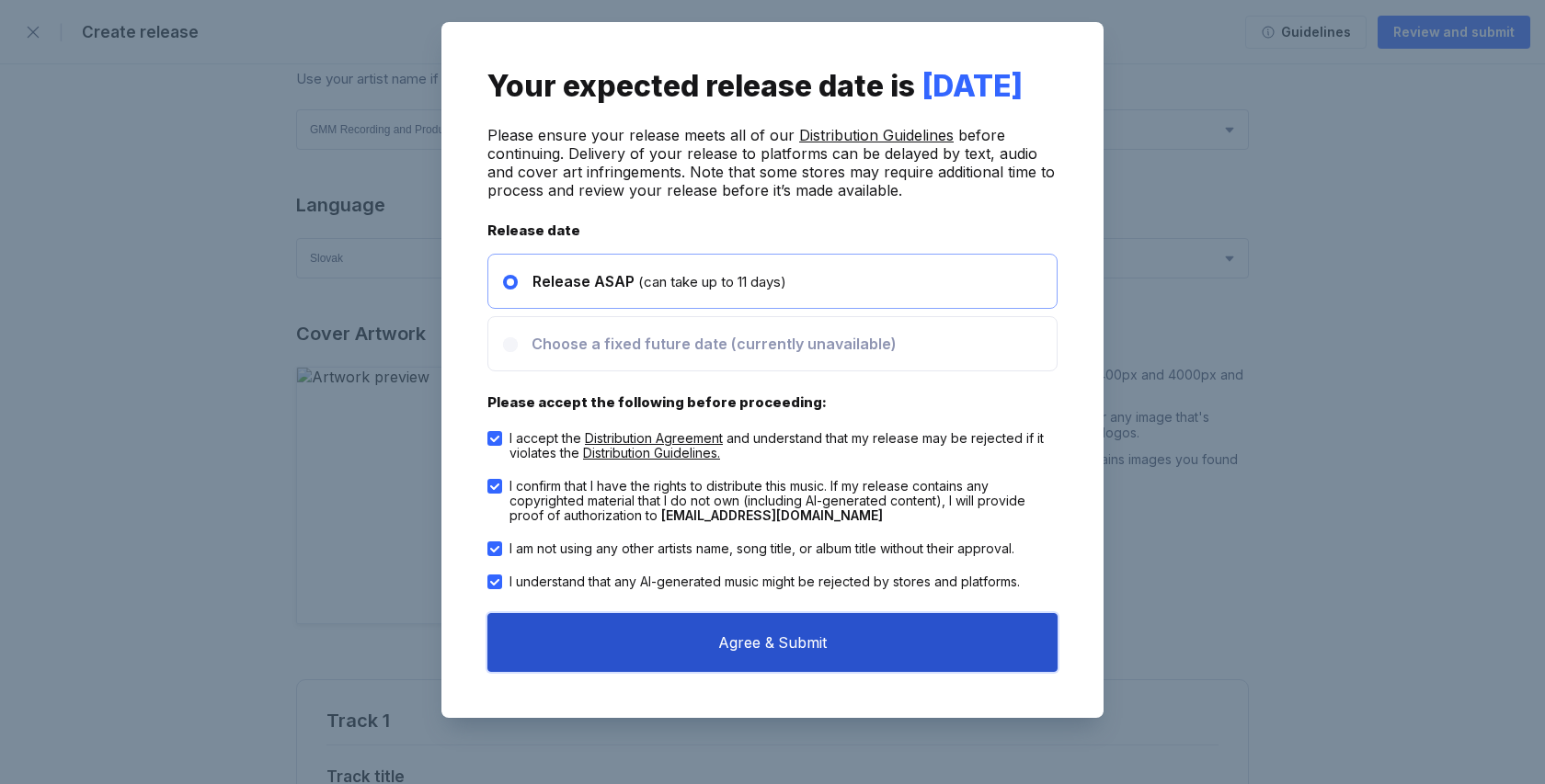
click at [572, 668] on button "Agree & Submit" at bounding box center [772, 643] width 570 height 59
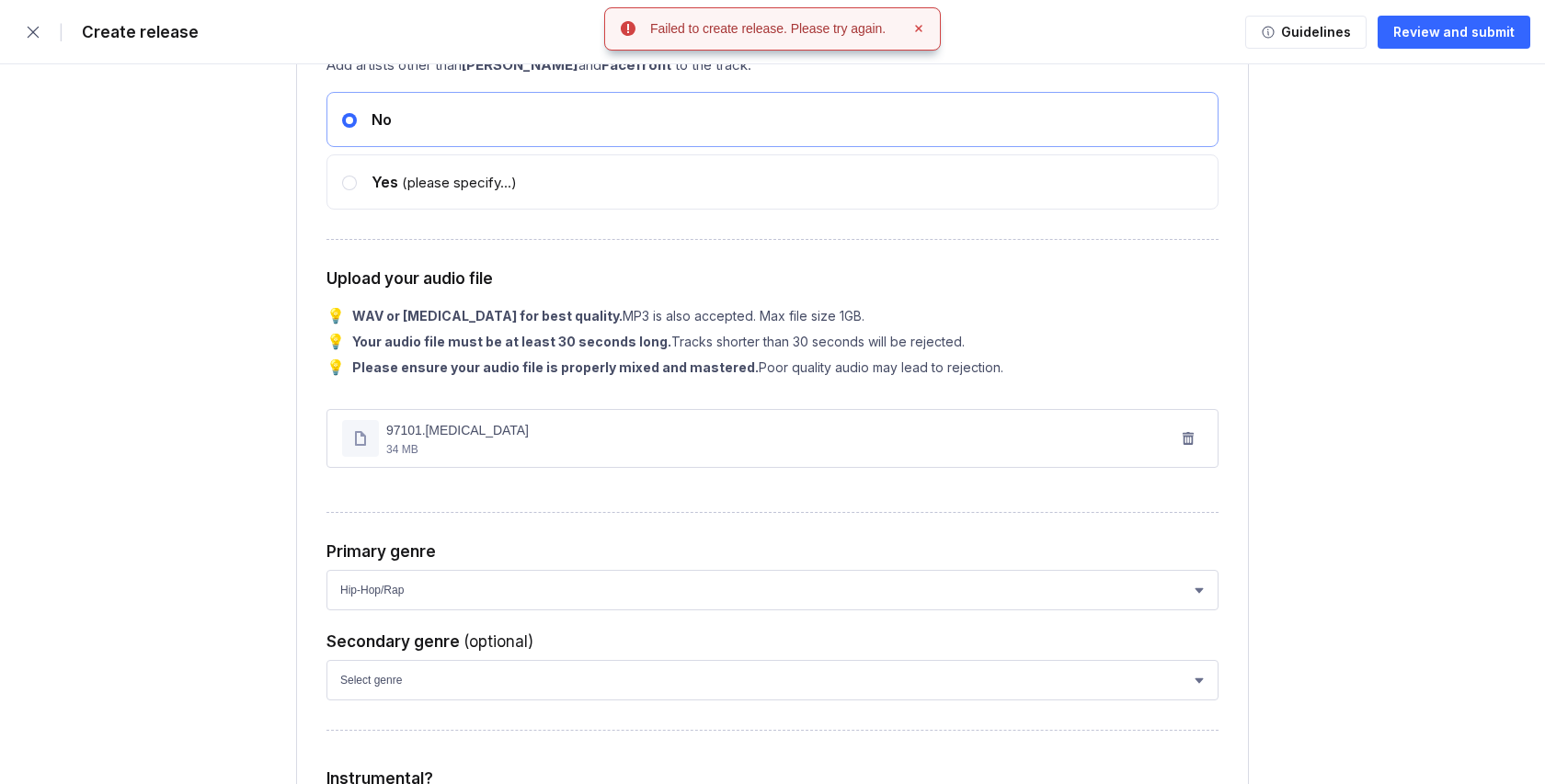
scroll to position [3225, 0]
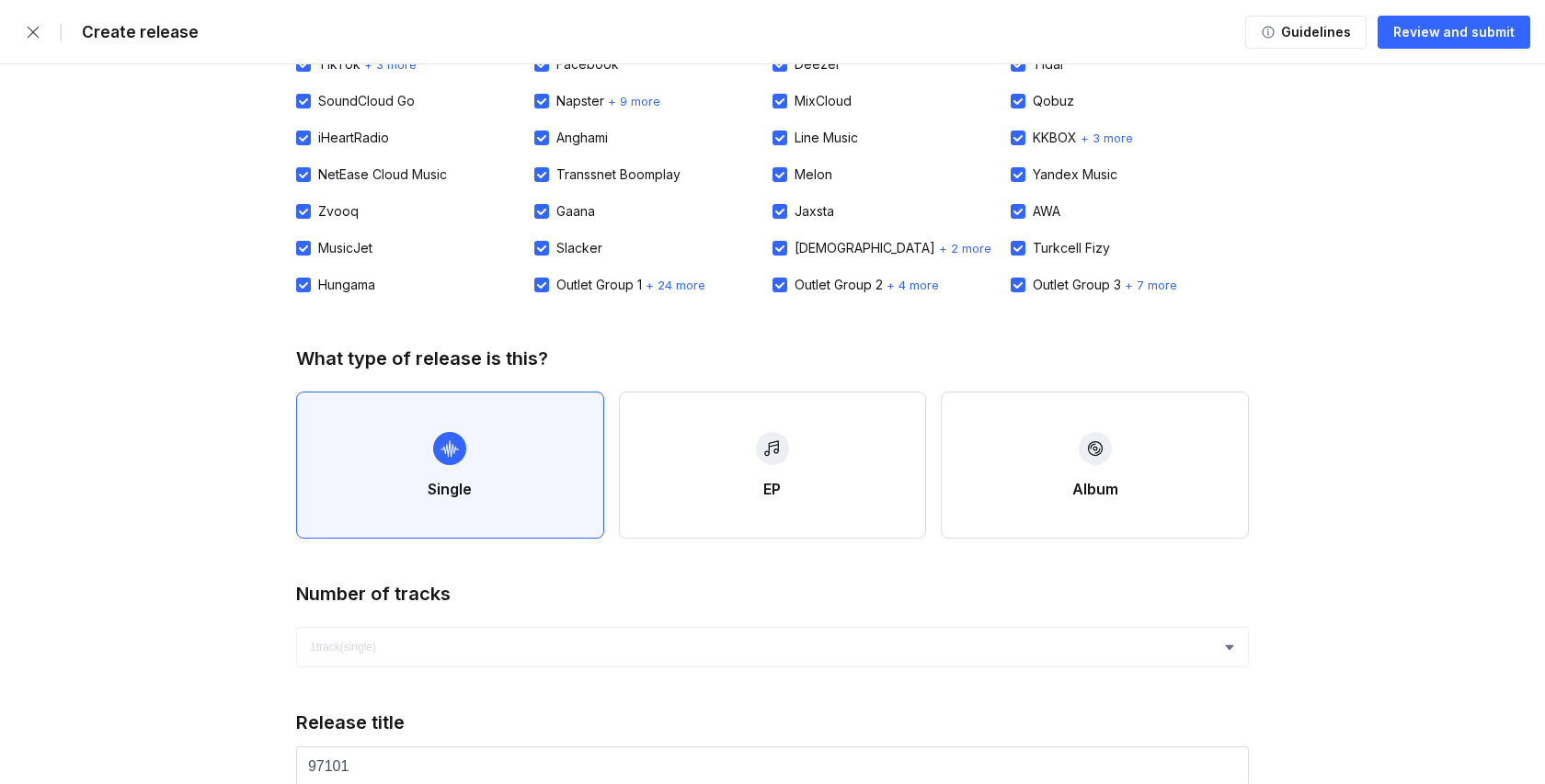
scroll to position [0, 0]
